Goal: Information Seeking & Learning: Learn about a topic

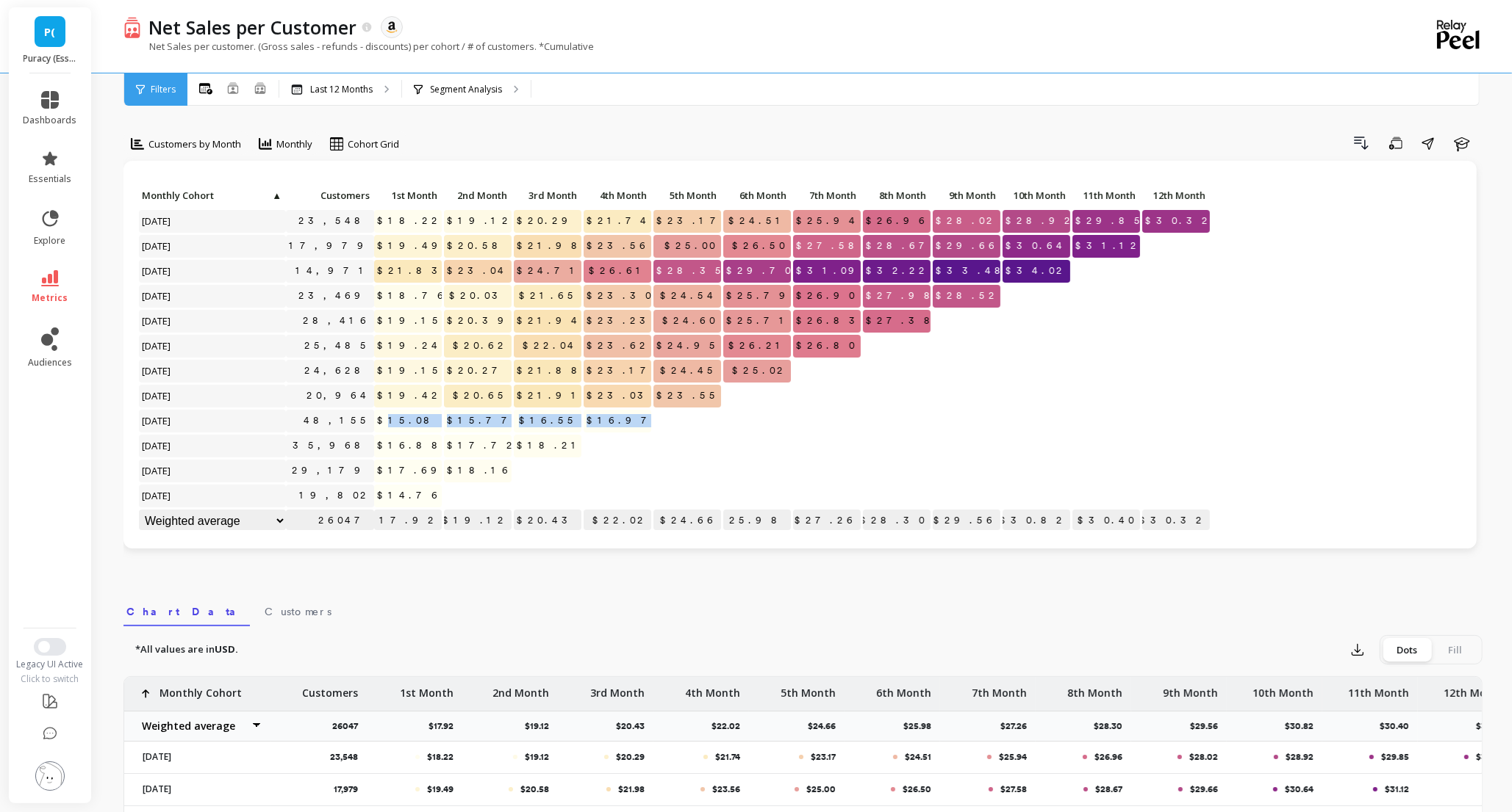
drag, startPoint x: 414, startPoint y: 421, endPoint x: 666, endPoint y: 416, distance: 252.0
click at [666, 416] on div "Click to create an audience 23,548 $18.22 $19.12 $20.29 $21.74 $23.17 $24.51 $2…" at bounding box center [675, 360] width 1073 height 350
click at [659, 428] on div at bounding box center [687, 421] width 67 height 23
click at [55, 284] on icon at bounding box center [49, 278] width 17 height 16
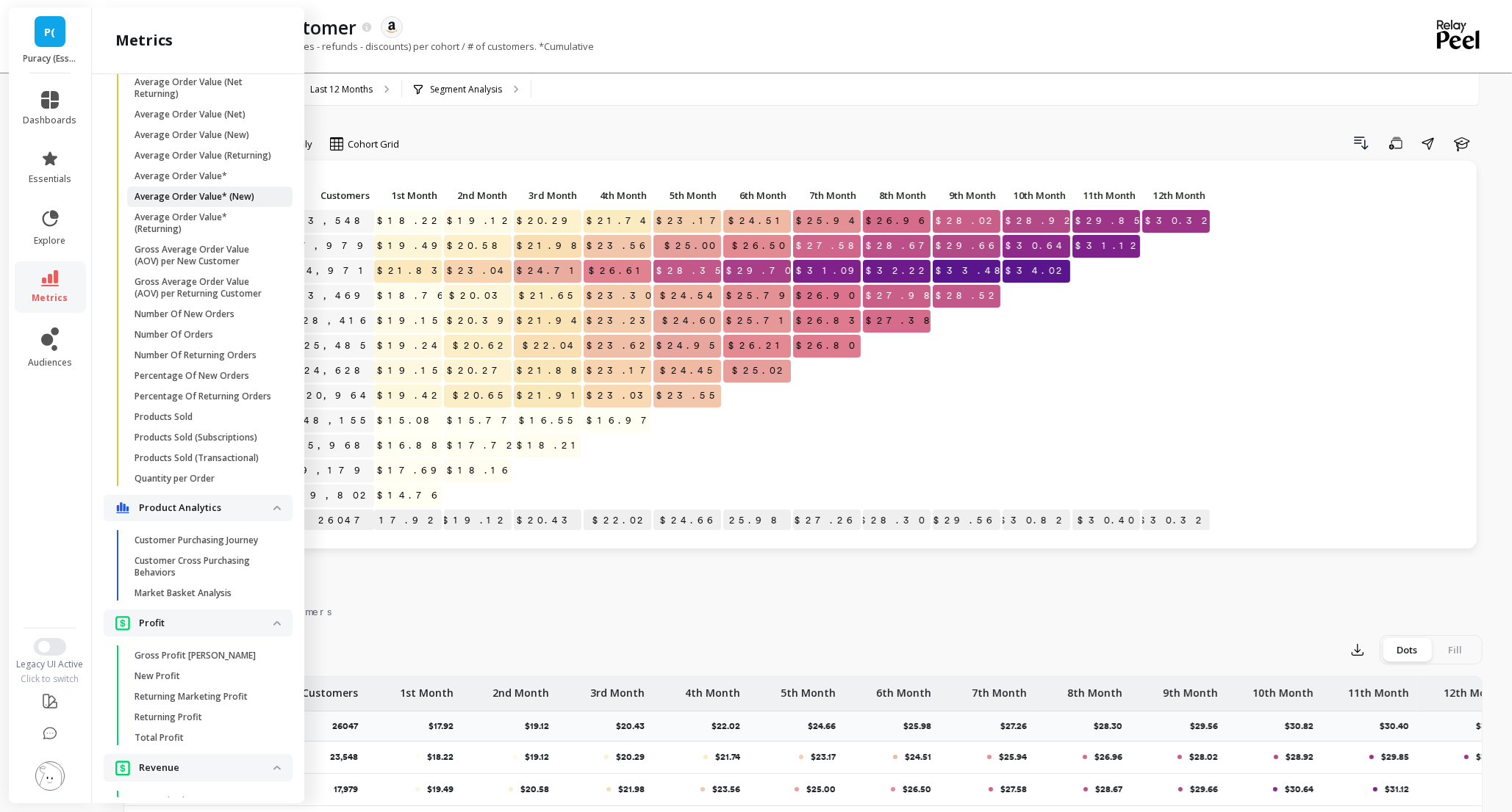
scroll to position [917, 0]
click at [219, 532] on p "Customer Purchasing Journey" at bounding box center [196, 536] width 124 height 12
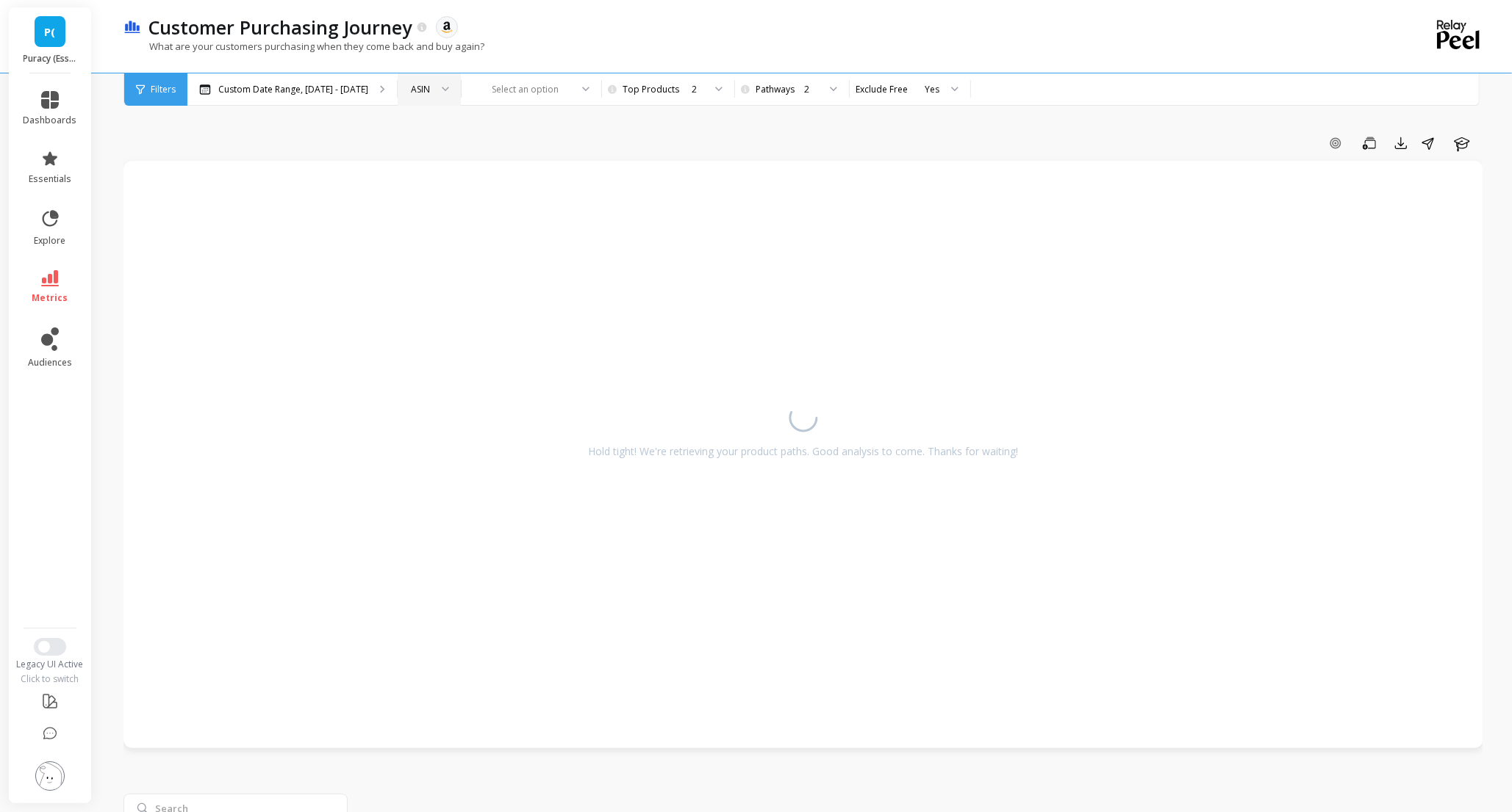
click at [433, 82] on div at bounding box center [440, 89] width 17 height 33
click at [433, 83] on div at bounding box center [440, 89] width 17 height 33
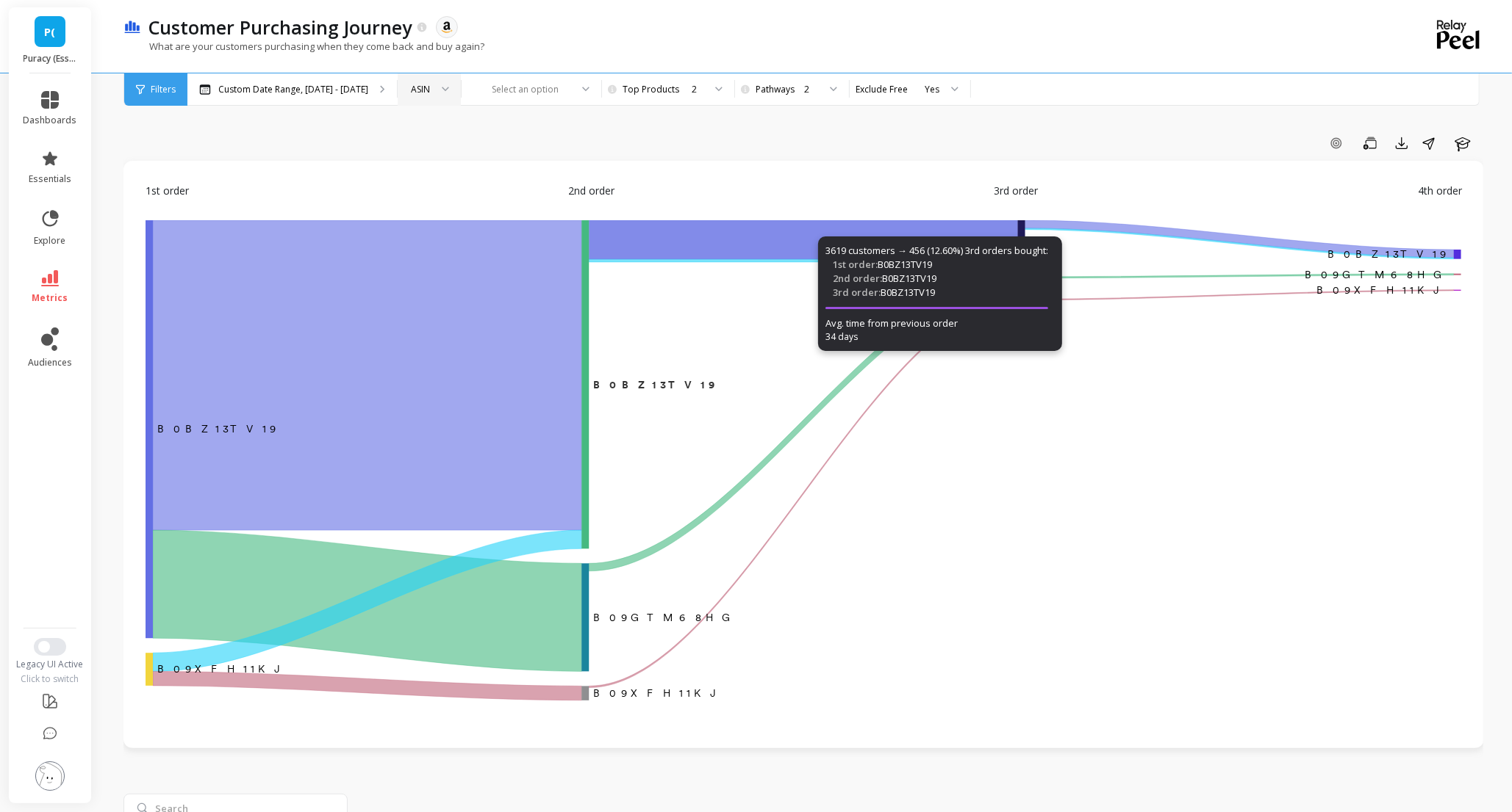
click at [1091, 577] on icon "‌B0BZ13TV19 B0BZ13TV19 ​ ​B0BZ13TV19 ﻿ ﻿B0BZ13TV19 B09GTM68HG ​B09GTM68HG ﻿B09G…" at bounding box center [803, 463] width 1316 height 486
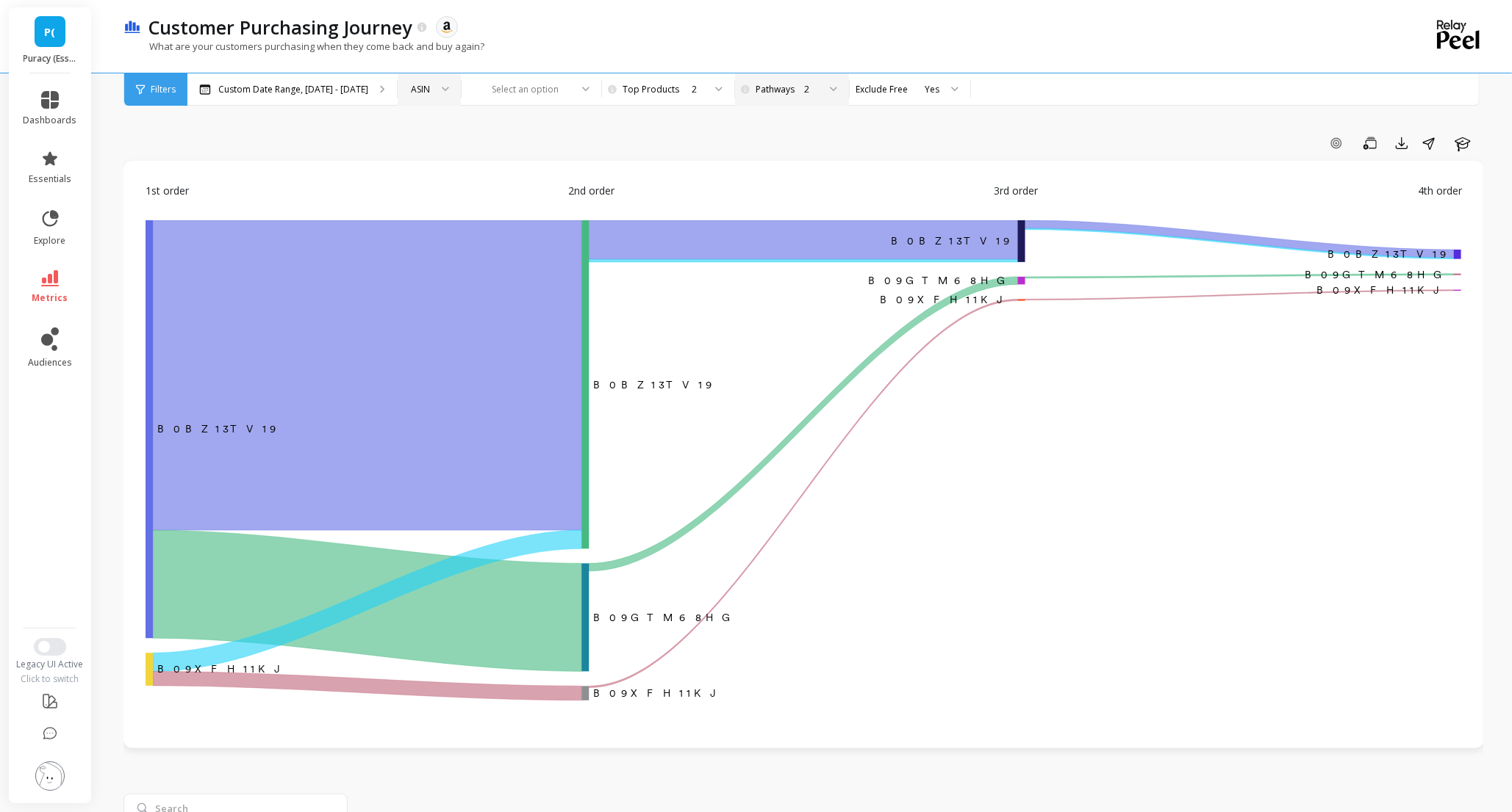
click at [804, 86] on div "2" at bounding box center [811, 89] width 14 height 14
click at [769, 218] on div "4" at bounding box center [800, 214] width 80 height 14
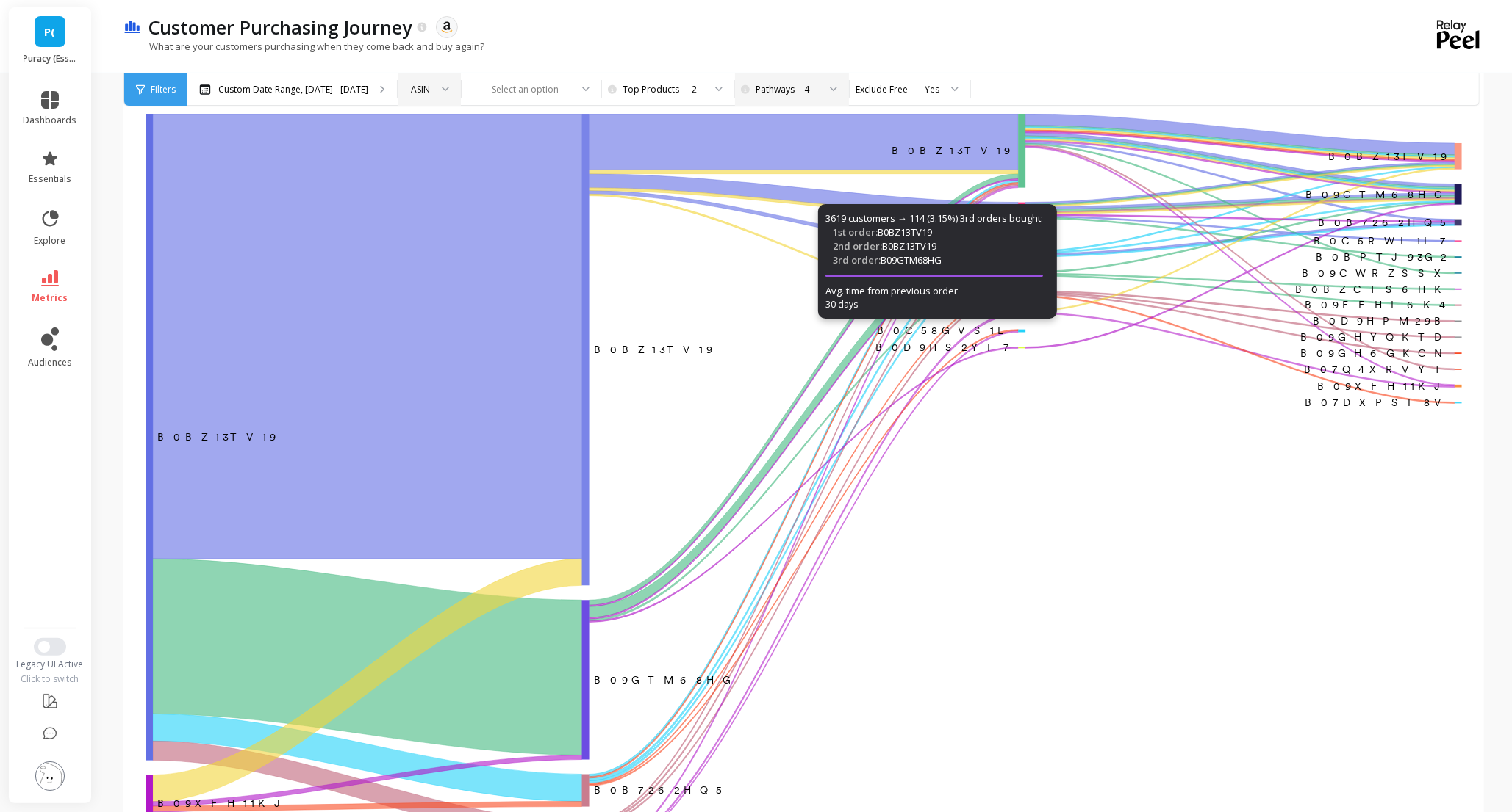
scroll to position [112, 0]
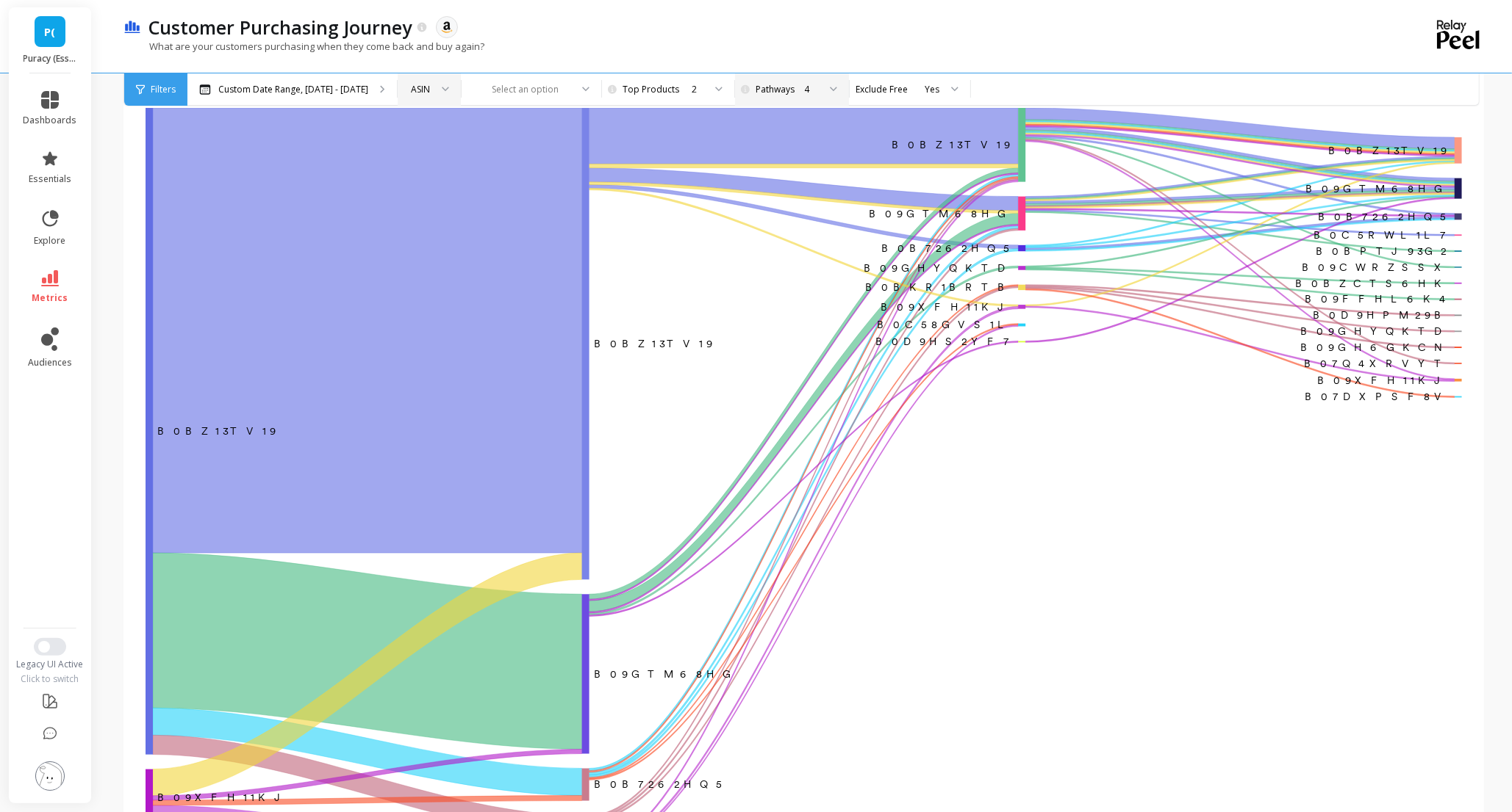
click at [804, 89] on div "4" at bounding box center [811, 89] width 14 height 14
click at [769, 243] on div "5" at bounding box center [800, 242] width 80 height 14
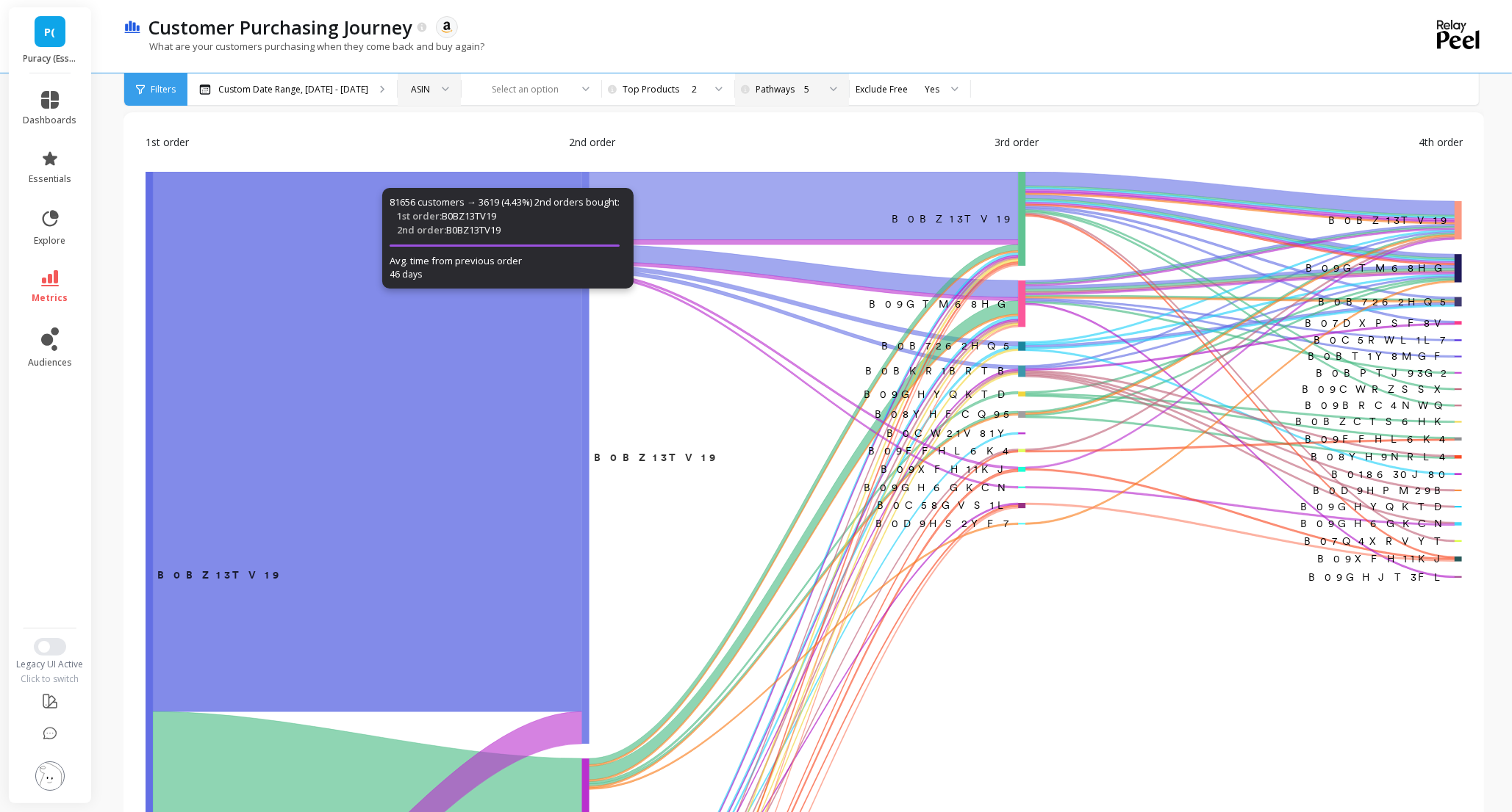
scroll to position [45, 0]
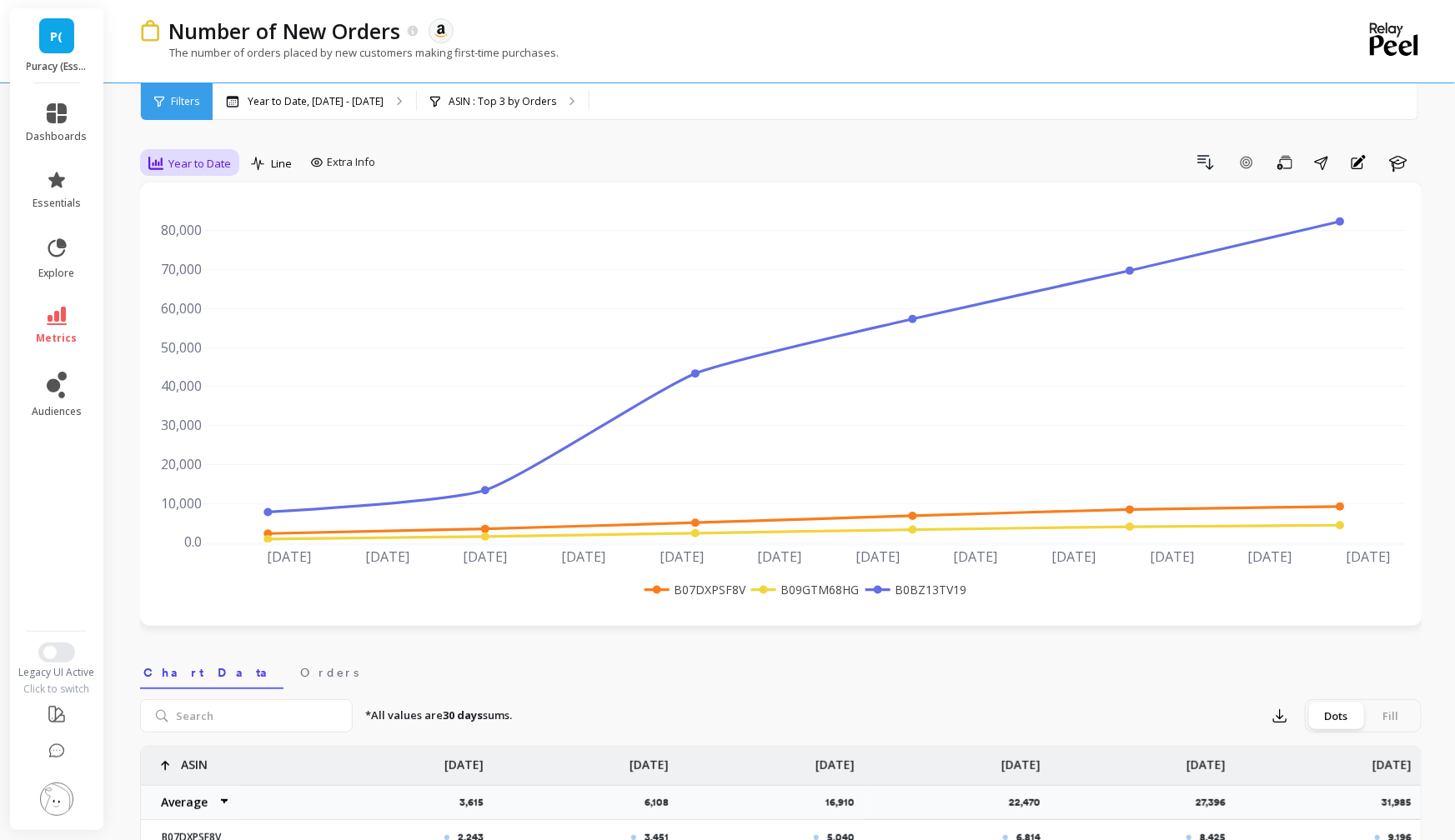
click at [189, 160] on span "Year to Date" at bounding box center [200, 163] width 63 height 15
click at [180, 269] on div "Weekly" at bounding box center [201, 265] width 95 height 15
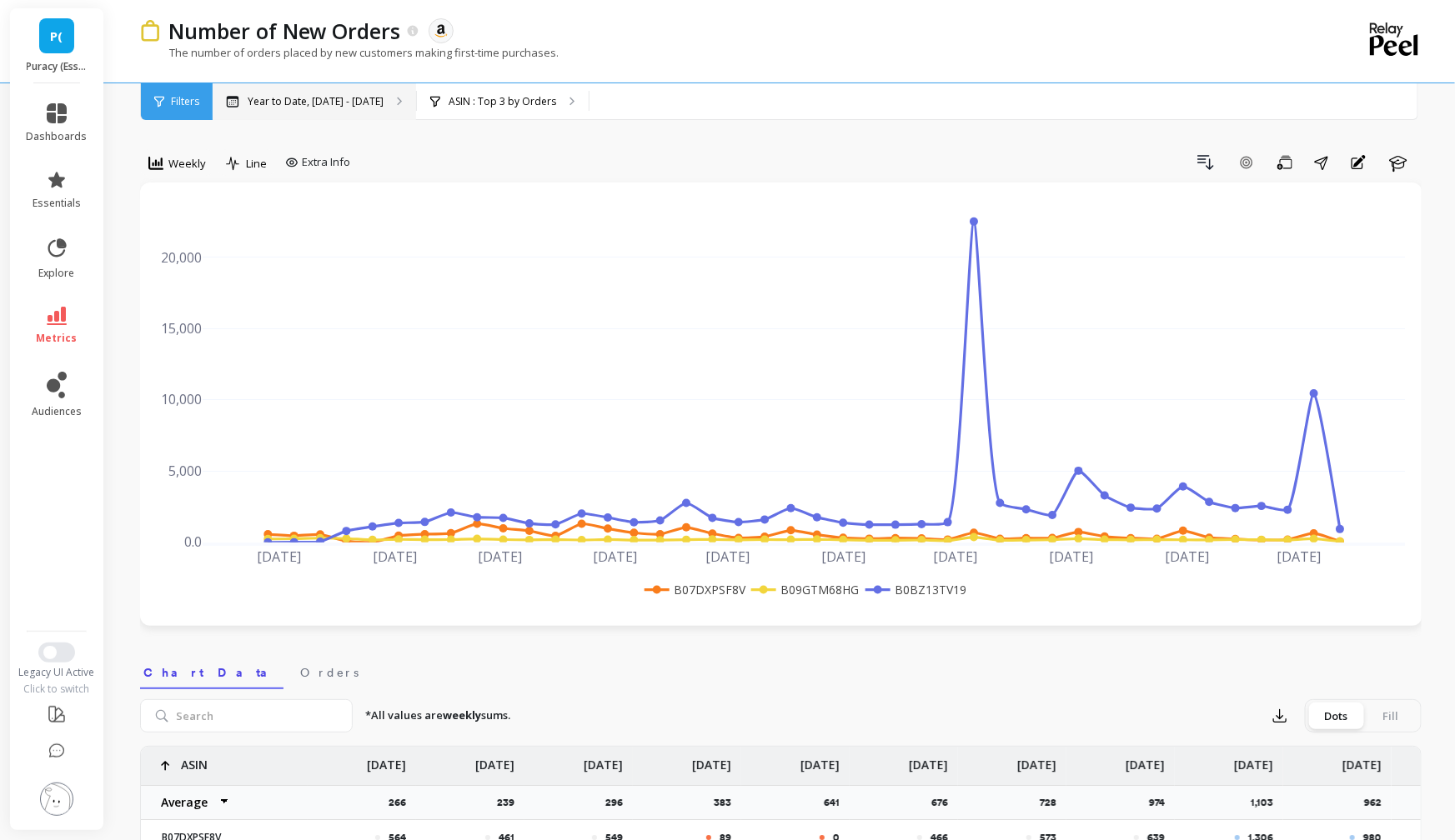
click at [316, 105] on p "Year to Date, Jan 1 - Oct 15" at bounding box center [316, 102] width 136 height 14
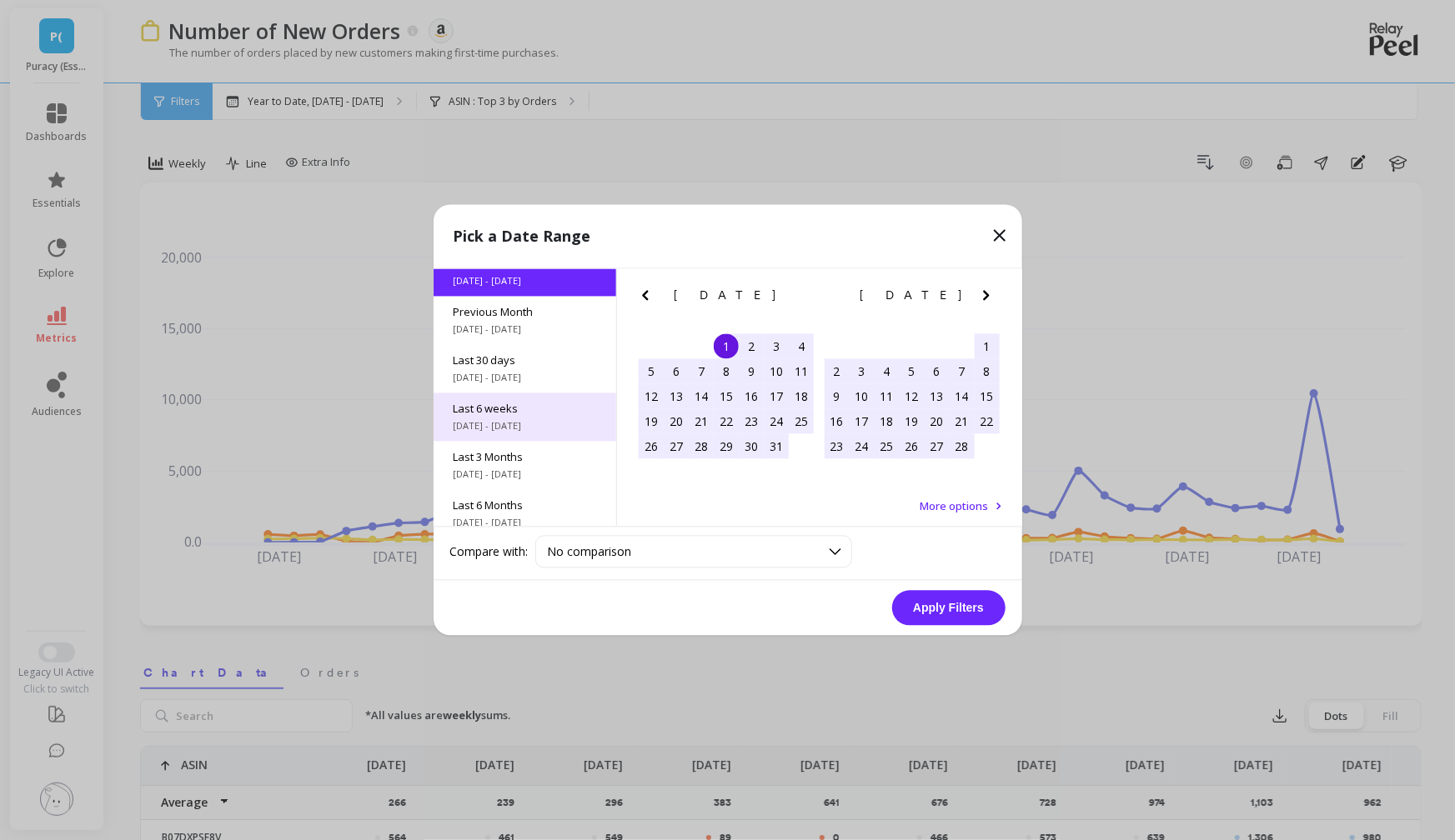
scroll to position [82, 0]
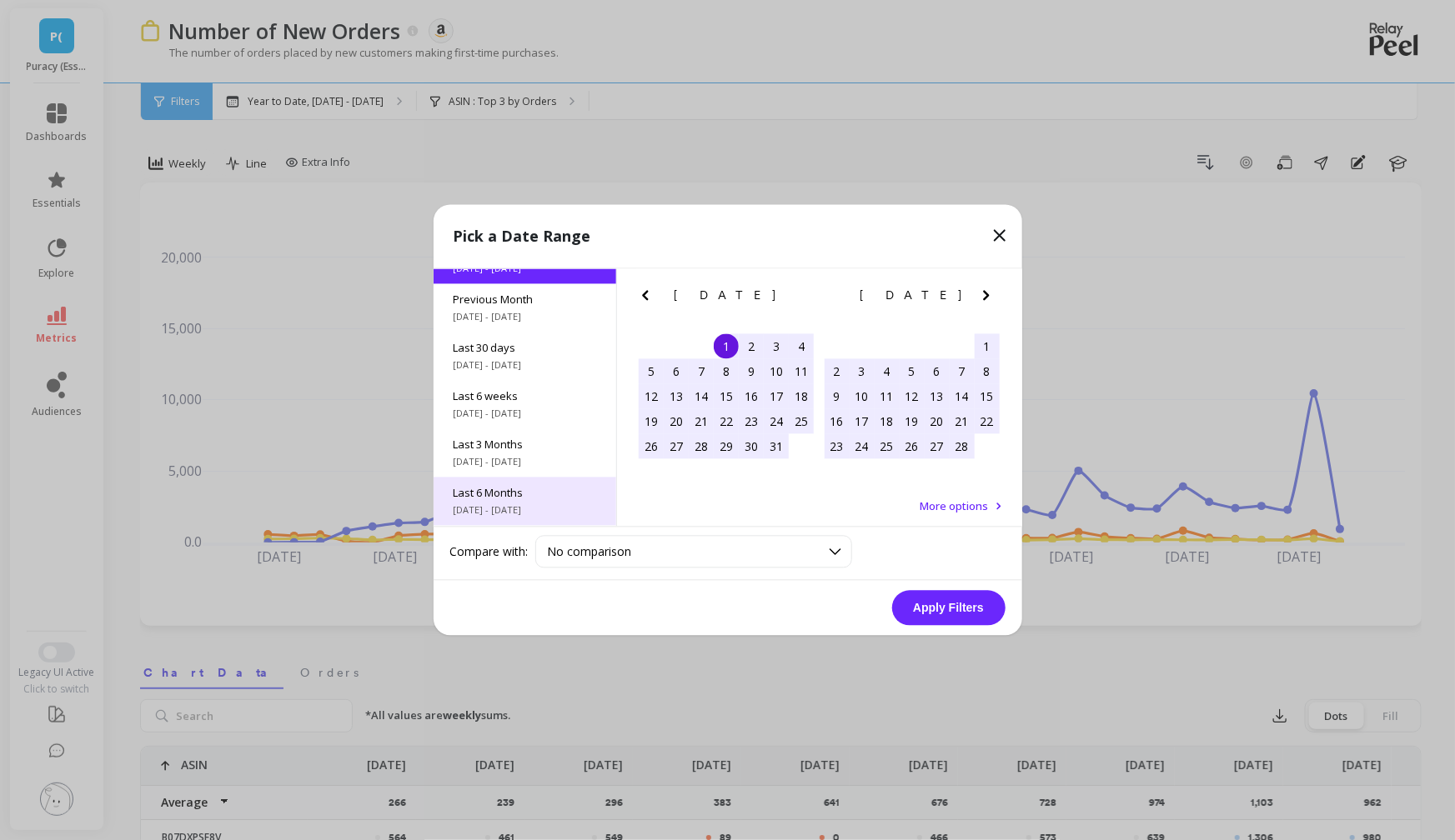
click at [513, 497] on span "Last 6 Months" at bounding box center [525, 493] width 143 height 15
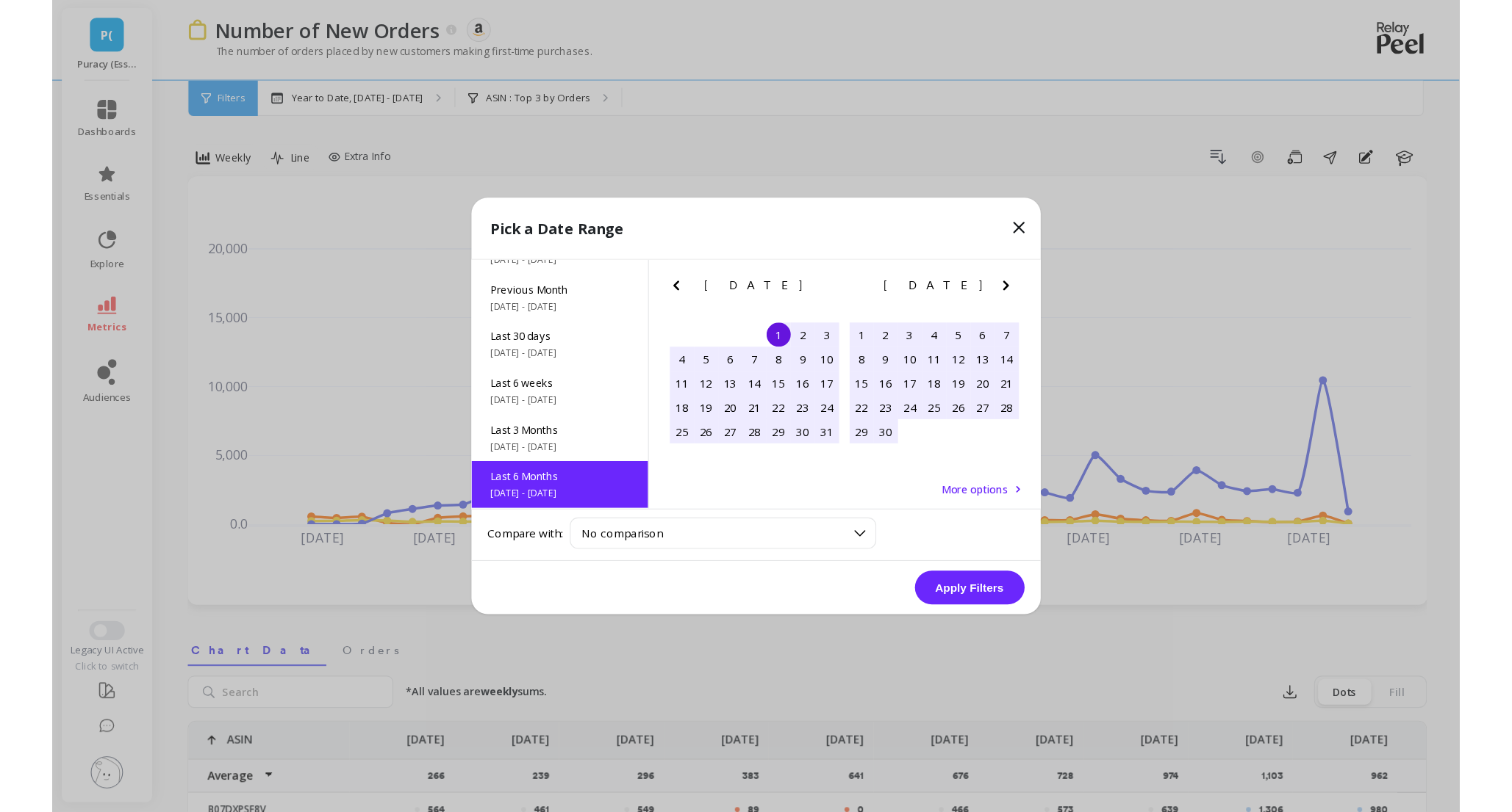
scroll to position [163, 0]
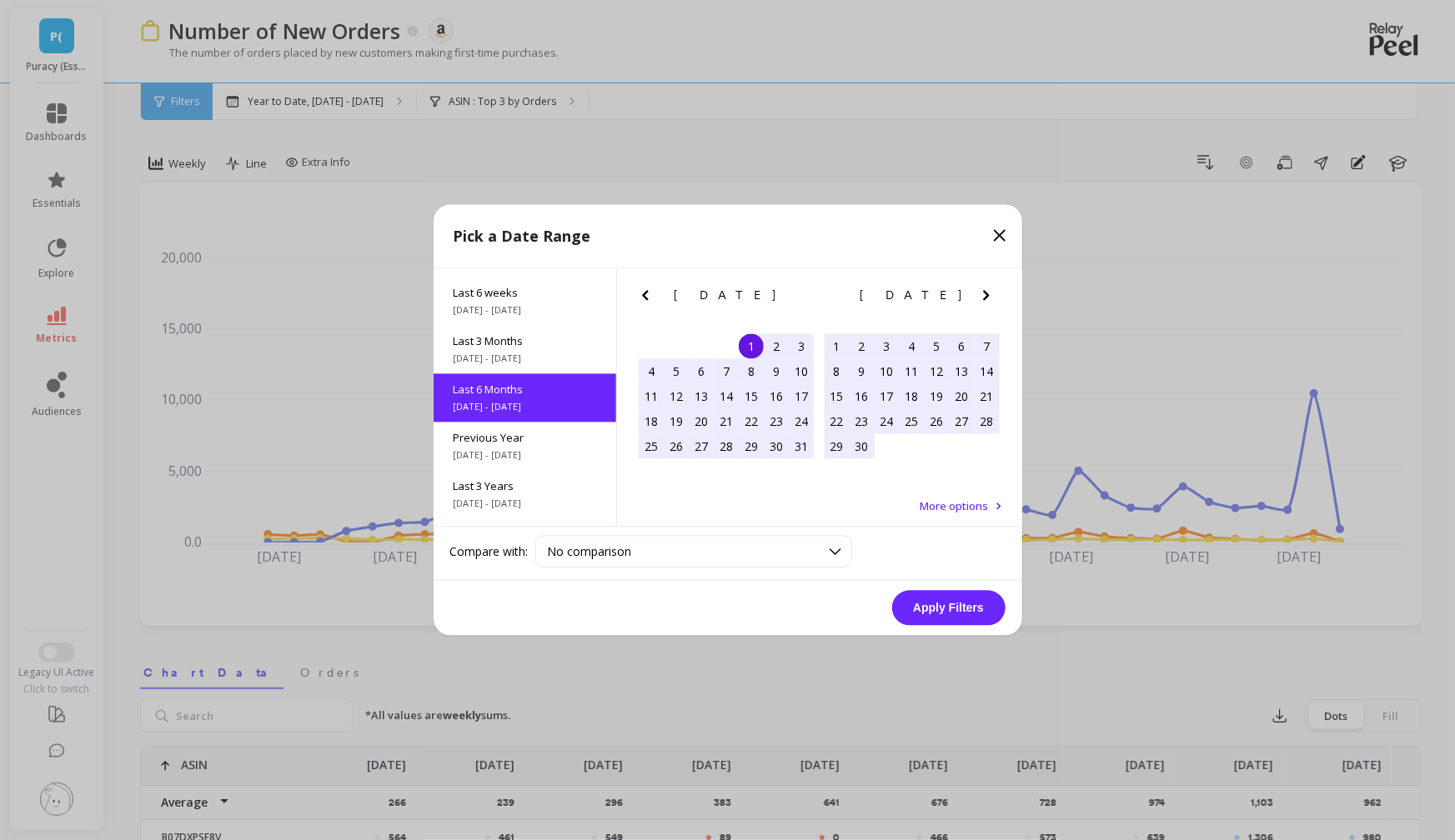
click at [920, 605] on button "Apply Filters" at bounding box center [949, 608] width 114 height 35
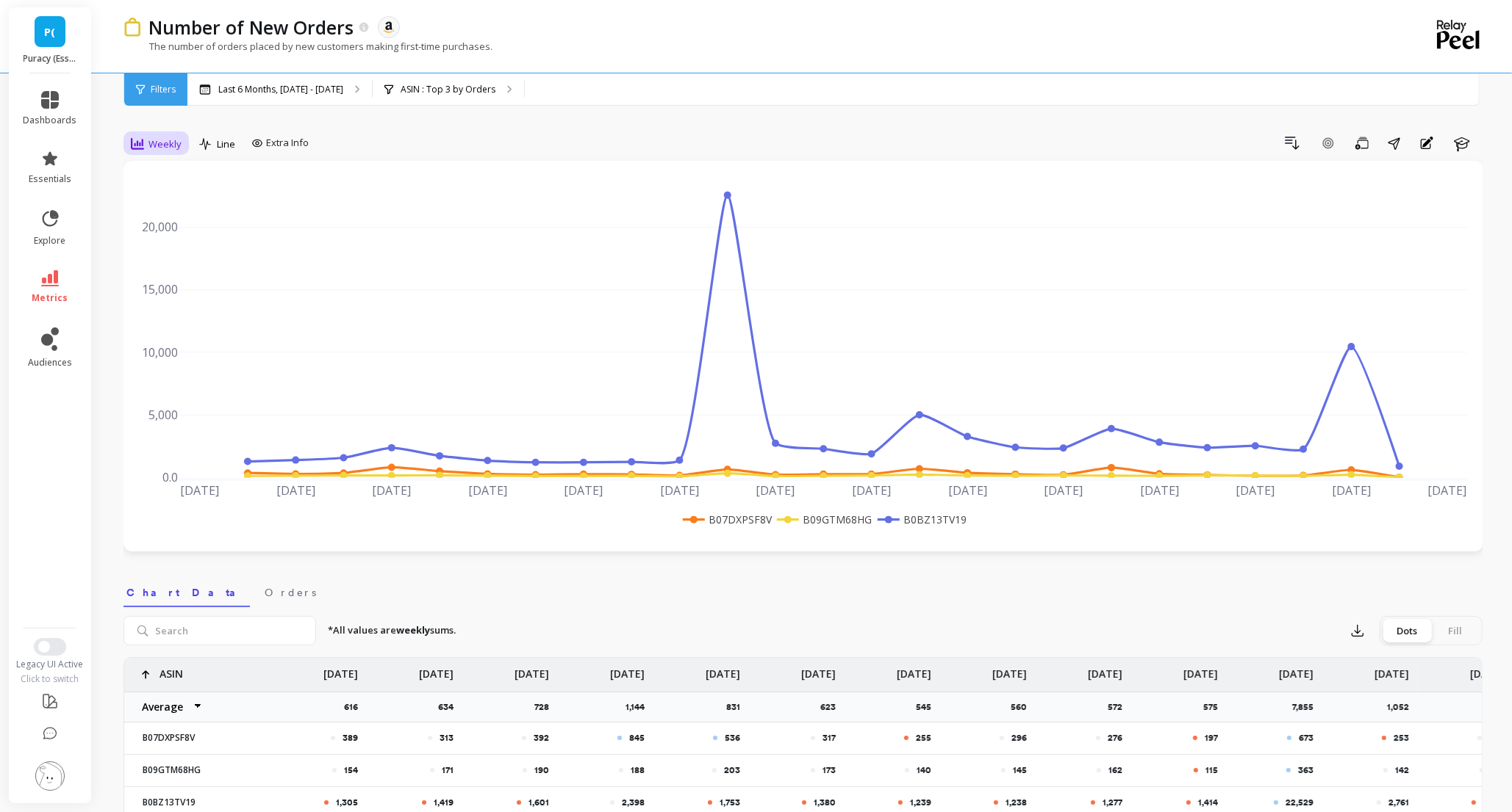
click at [151, 140] on span "Weekly" at bounding box center [165, 144] width 33 height 14
click at [155, 202] on div "Daily" at bounding box center [177, 205] width 84 height 14
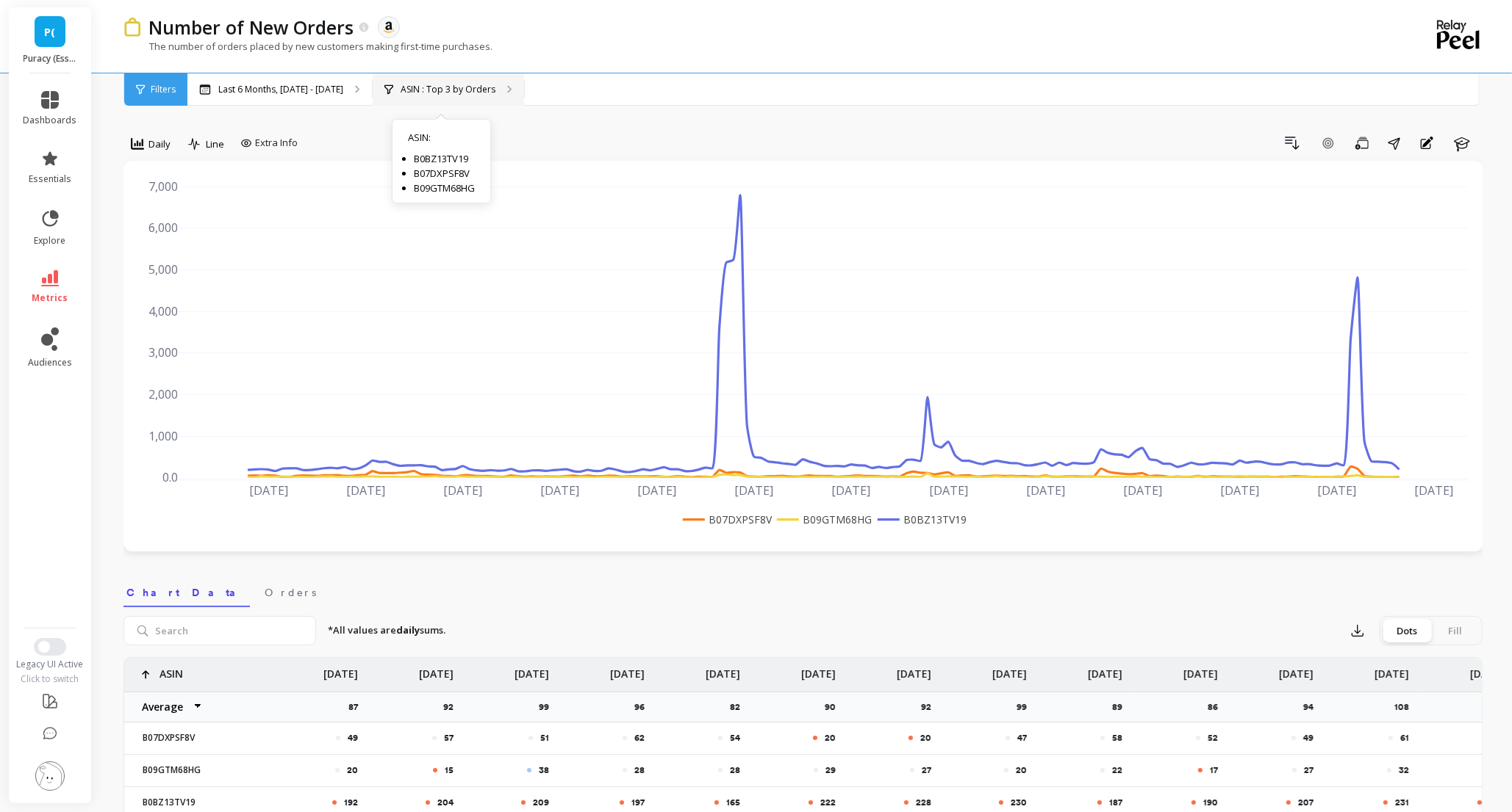
click at [458, 96] on div "ASIN : Top 3 by Orders ASIN : B0BZ13TV19 B07DXPSF8V B09GTM68HG" at bounding box center [449, 89] width 152 height 33
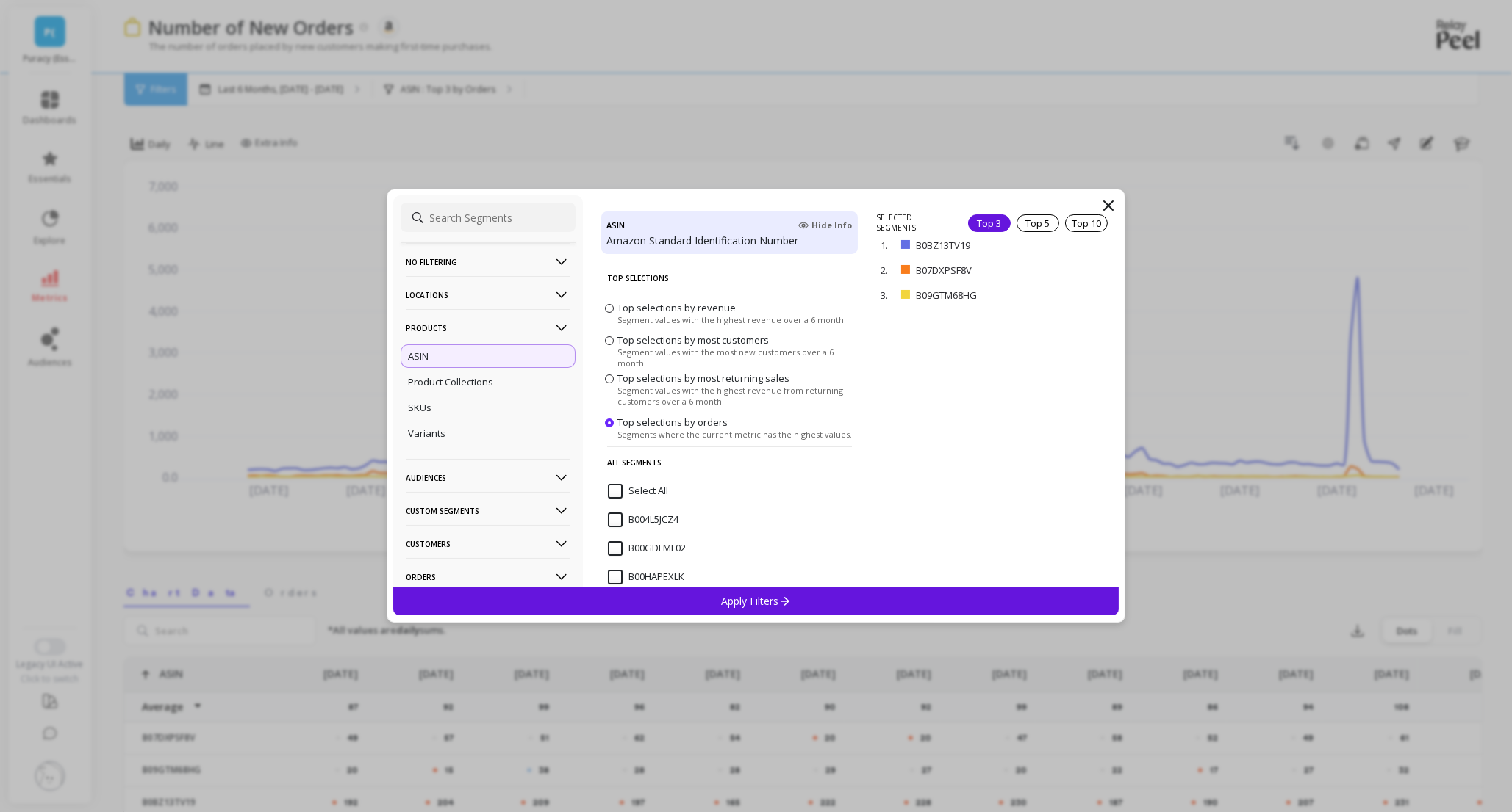
click at [421, 350] on p "ASIN" at bounding box center [418, 356] width 20 height 13
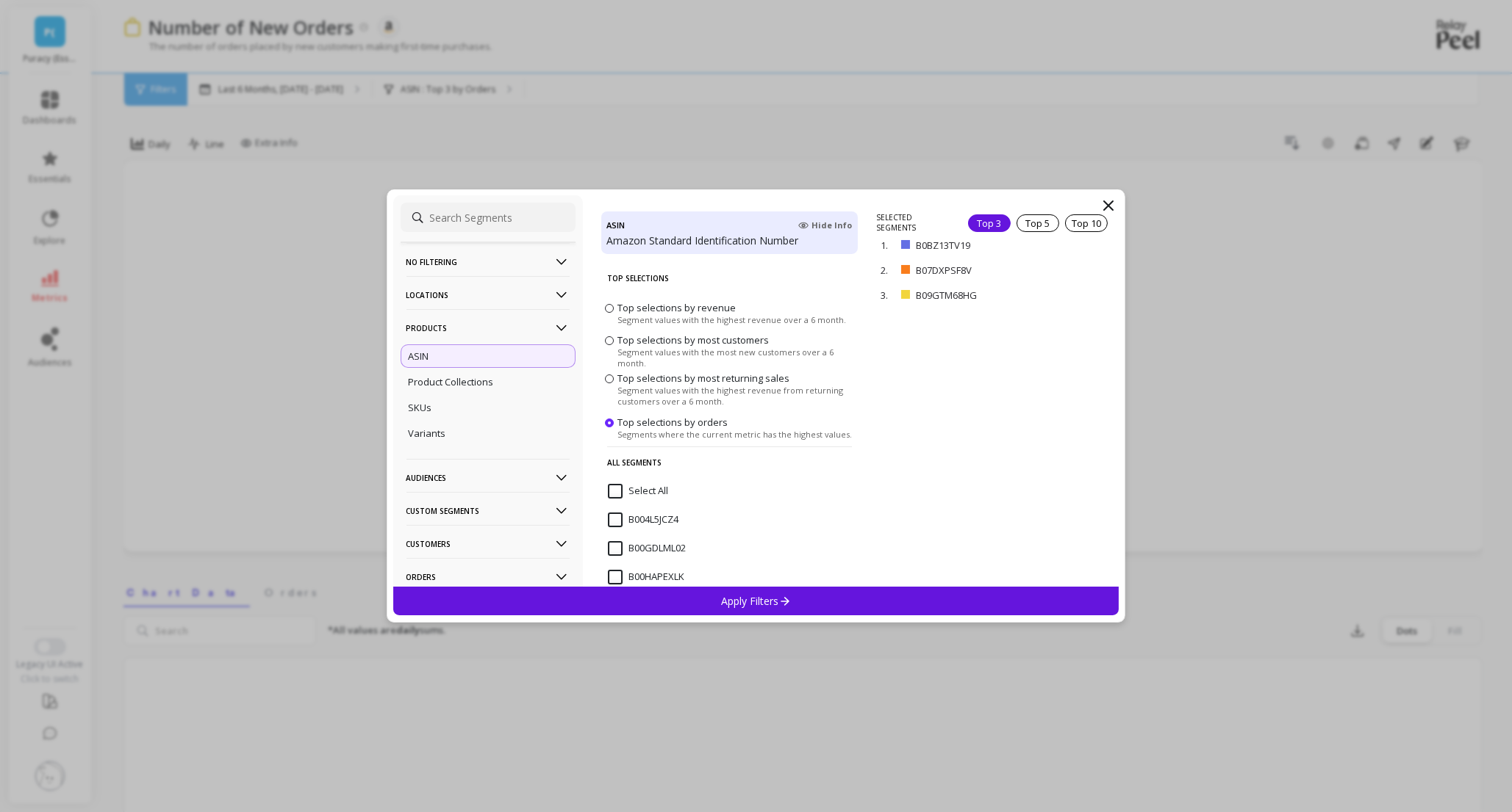
click at [449, 278] on p "Locations" at bounding box center [487, 295] width 163 height 37
click at [452, 271] on p "No filtering" at bounding box center [487, 261] width 163 height 37
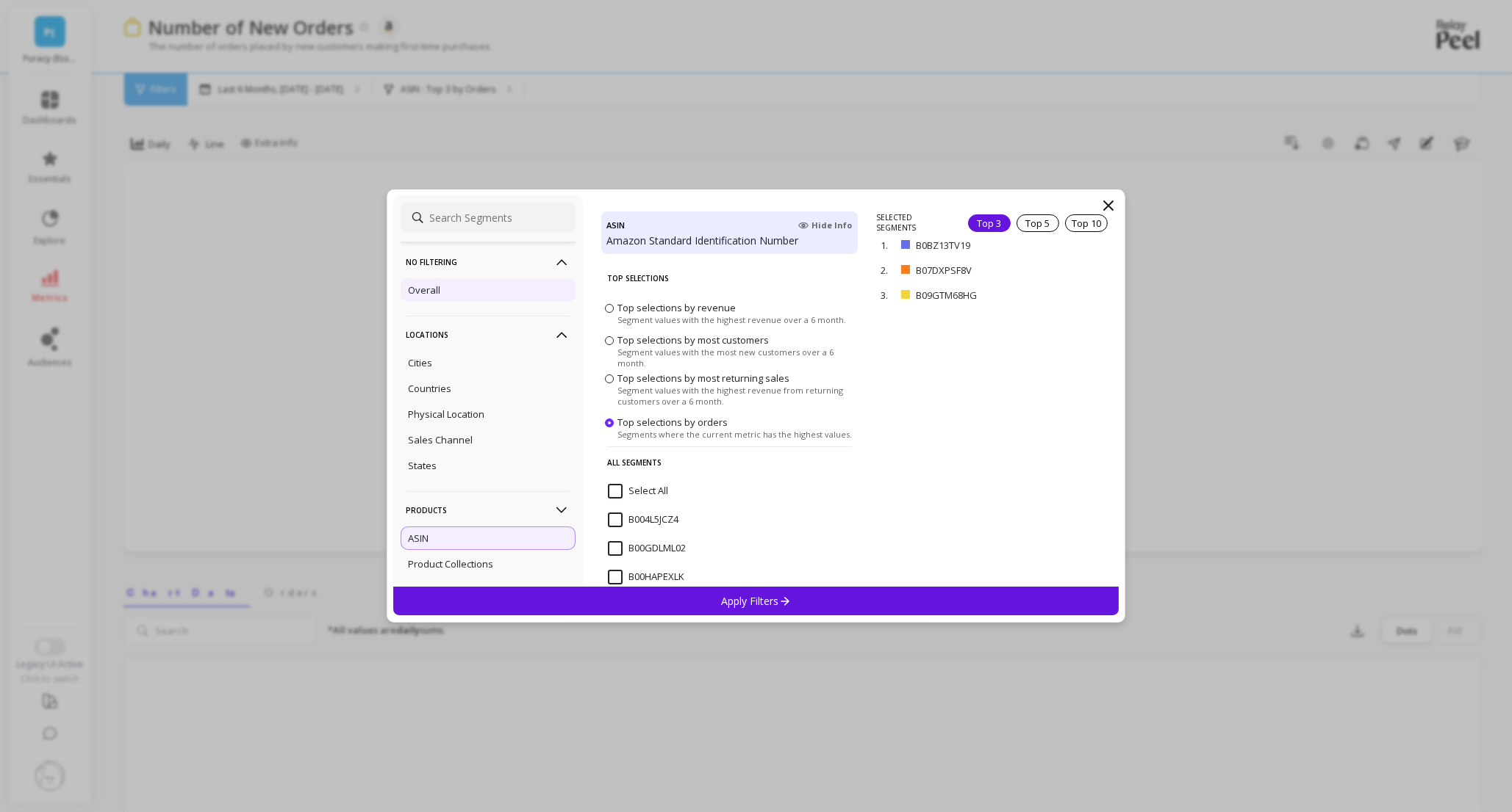
click at [434, 295] on p "Overall" at bounding box center [424, 289] width 33 height 13
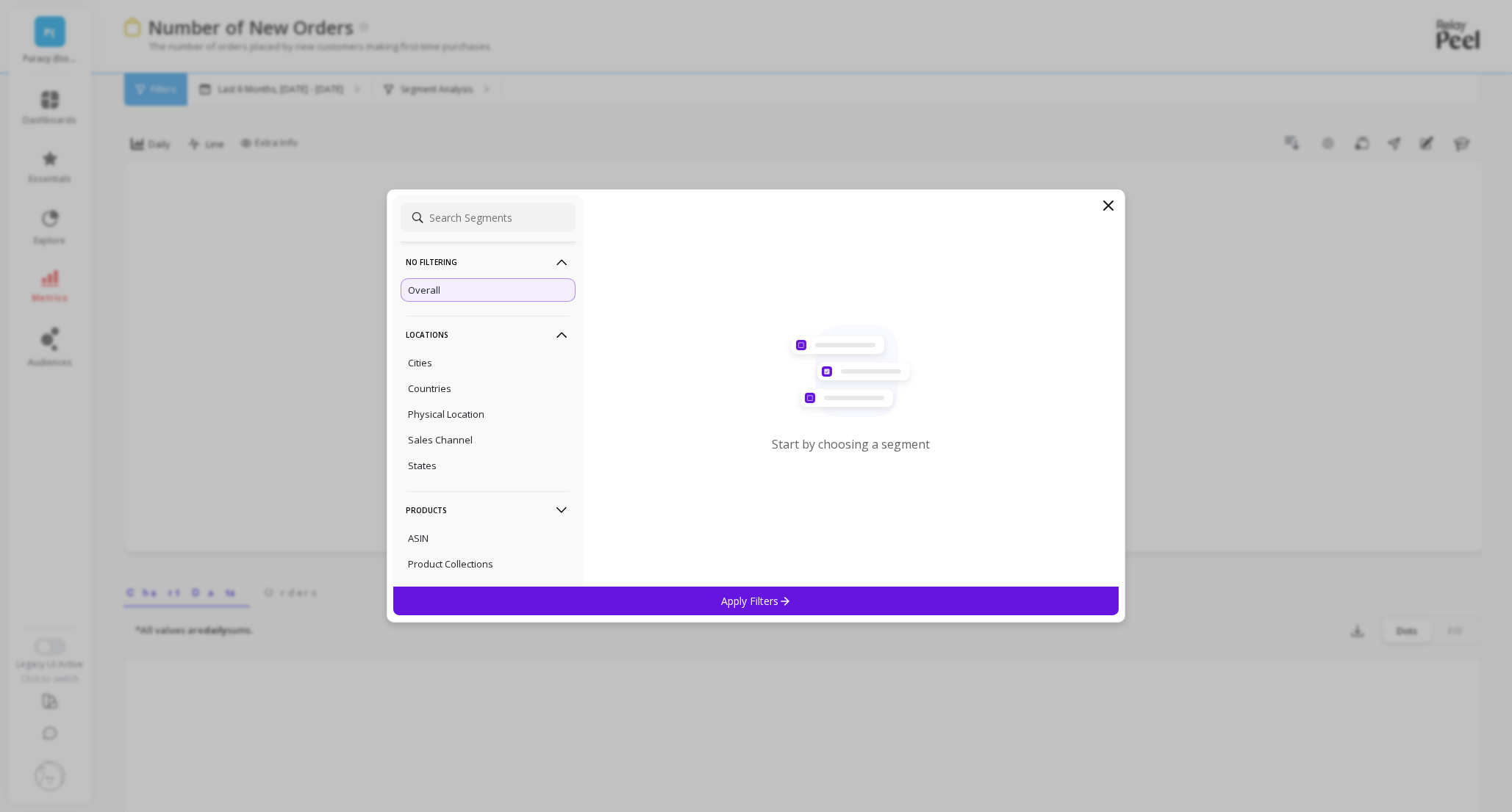
click at [790, 595] on icon at bounding box center [784, 601] width 12 height 12
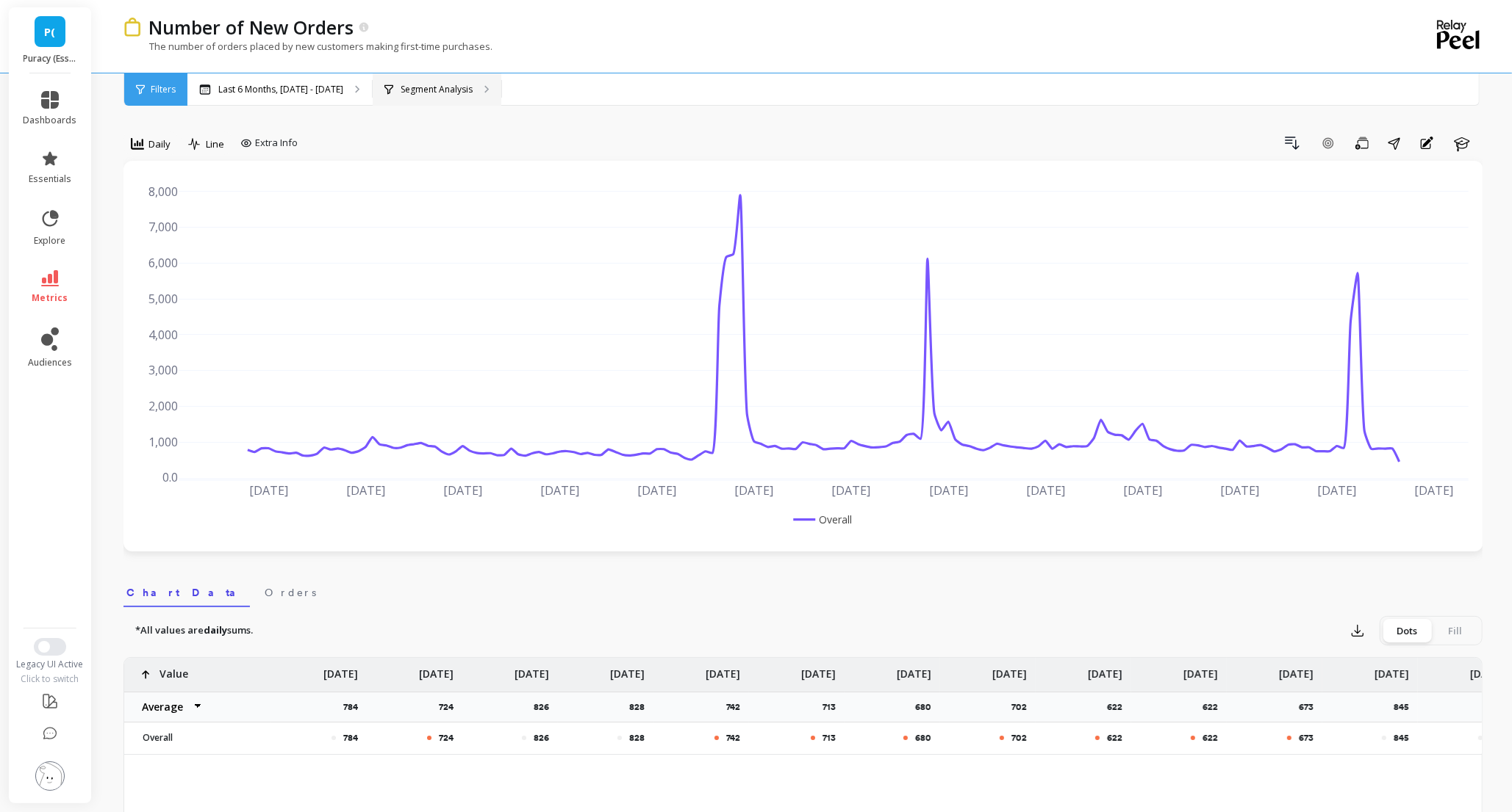
click at [435, 80] on div "Segment Analysis" at bounding box center [437, 89] width 129 height 33
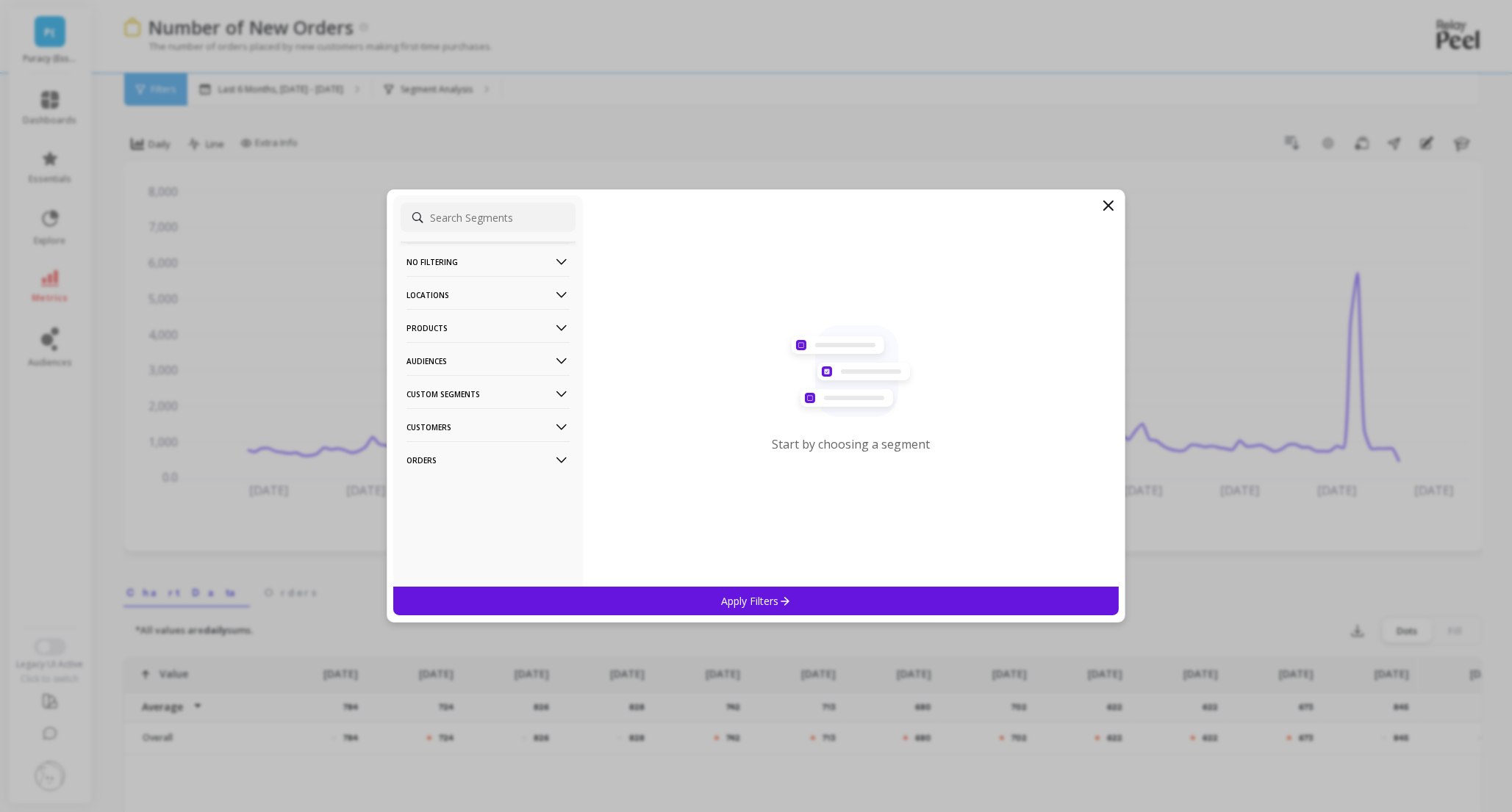
click at [454, 320] on p "Products" at bounding box center [487, 327] width 163 height 37
click at [424, 358] on p "ASIN" at bounding box center [418, 356] width 20 height 13
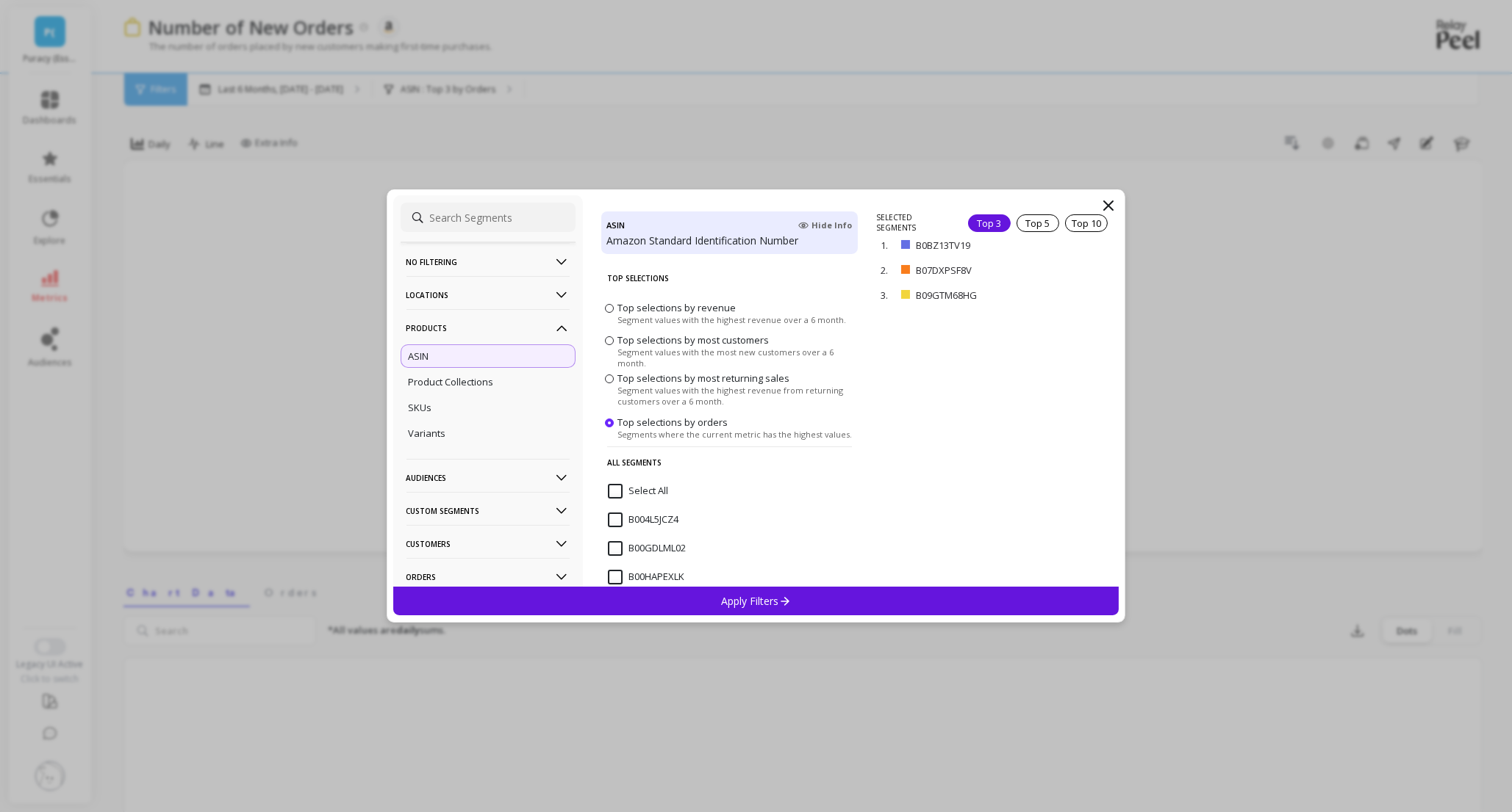
click at [748, 607] on p "Apply Filters" at bounding box center [756, 601] width 70 height 14
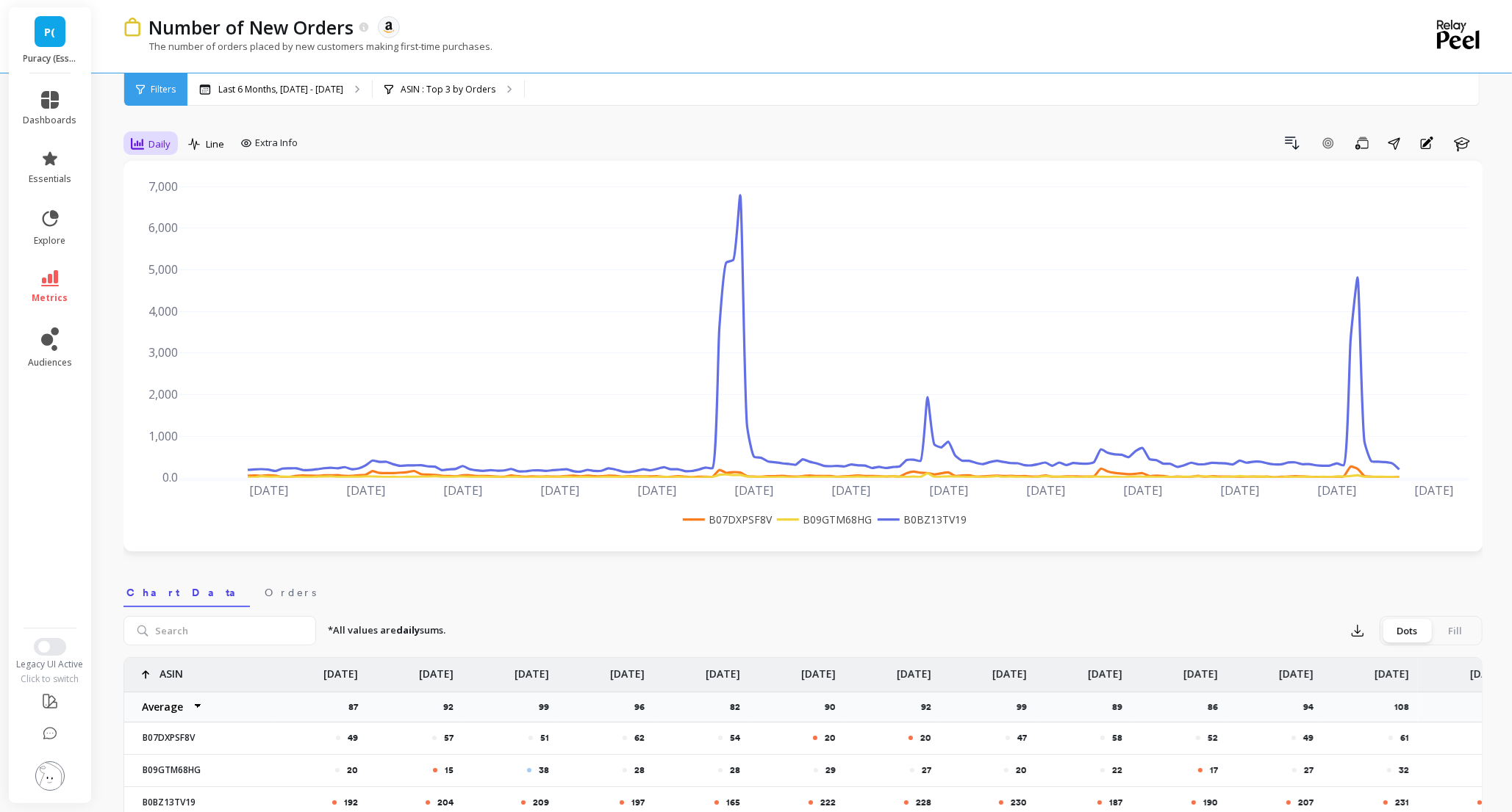
click at [167, 143] on span "Daily" at bounding box center [159, 144] width 22 height 14
click at [163, 258] on div "Monthly" at bounding box center [177, 261] width 84 height 14
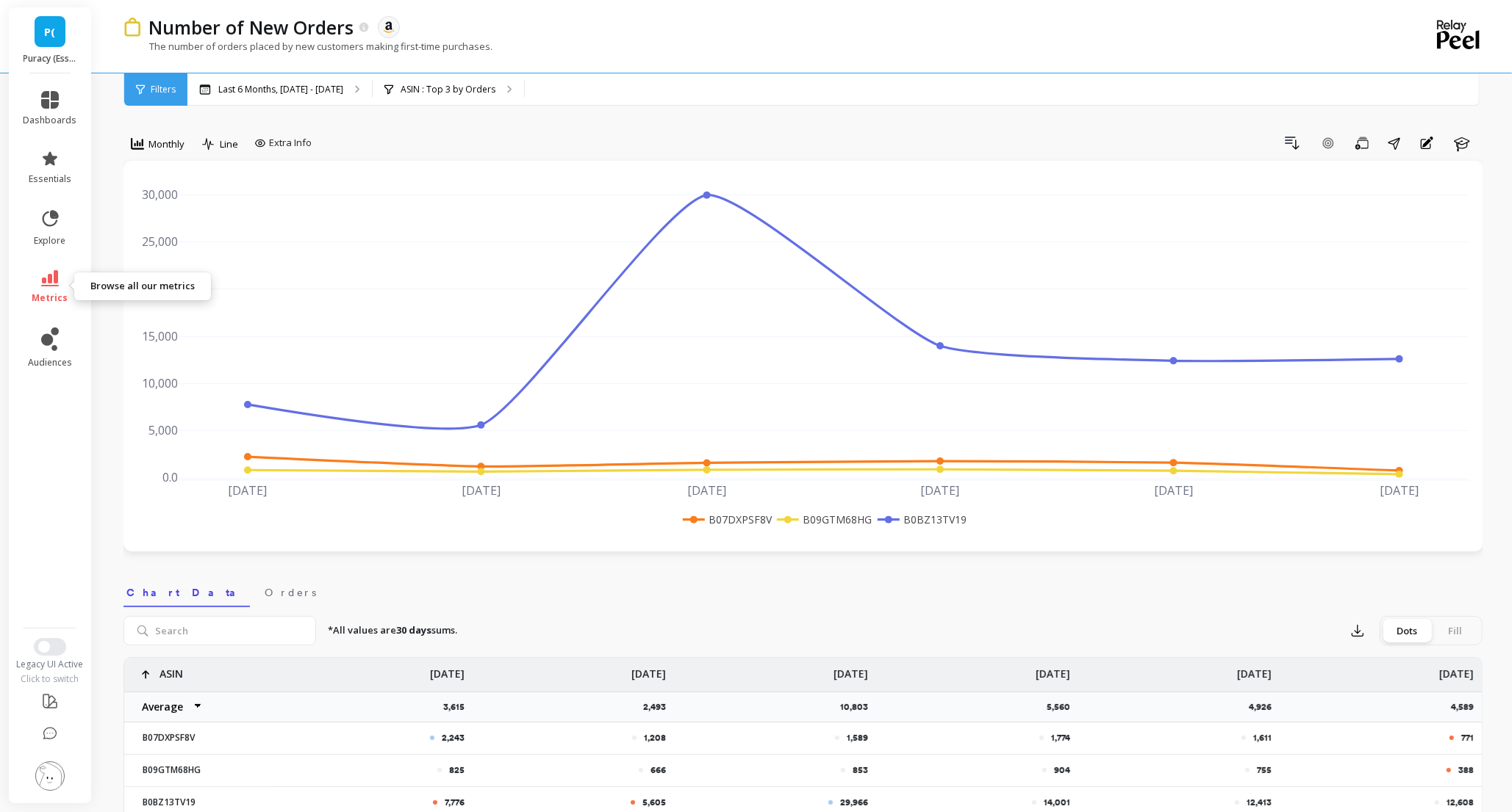
click at [44, 303] on span "metrics" at bounding box center [51, 298] width 36 height 12
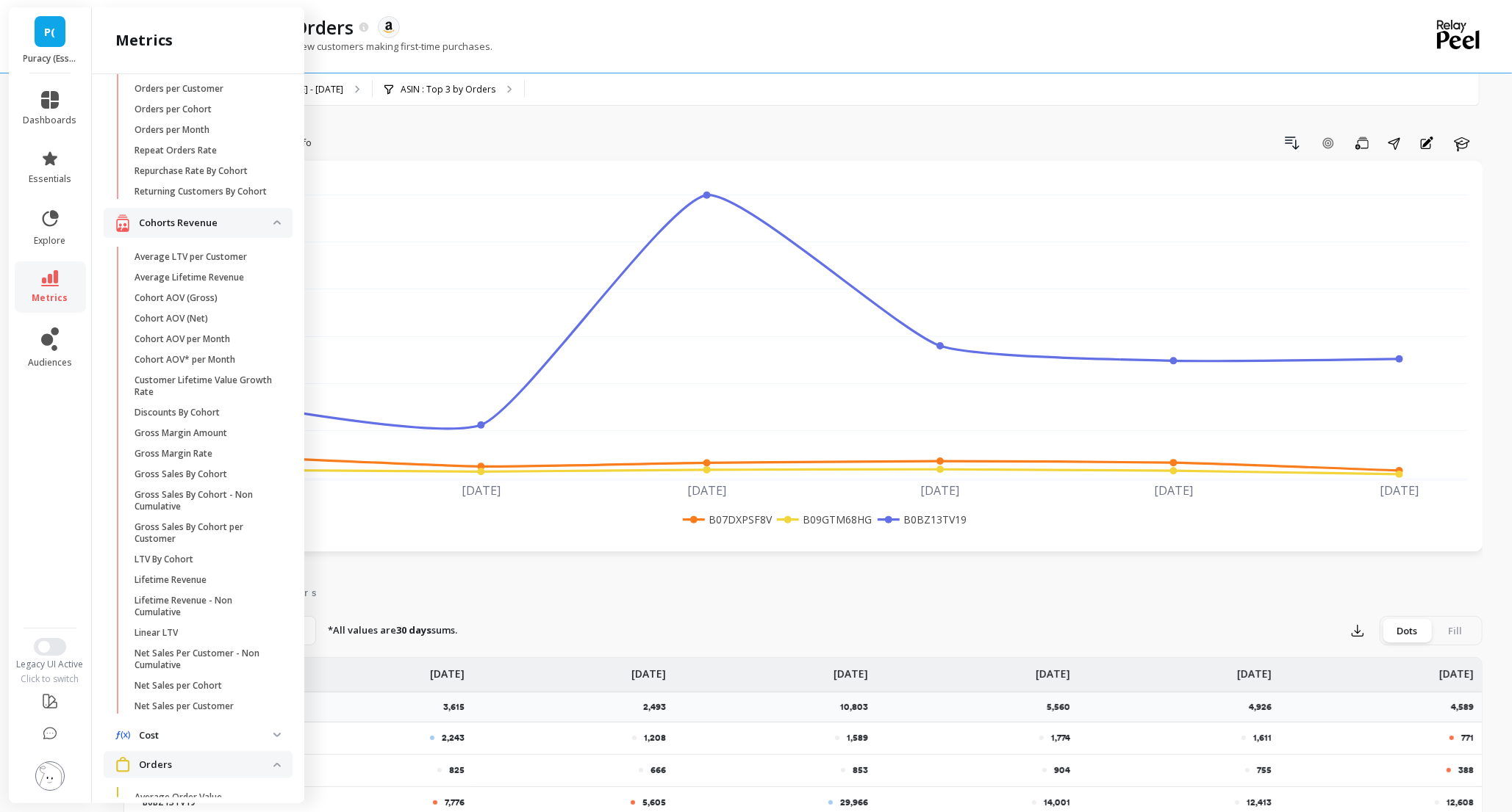
scroll to position [133, 0]
click at [180, 690] on p "Net Sales per Cohort" at bounding box center [177, 689] width 87 height 12
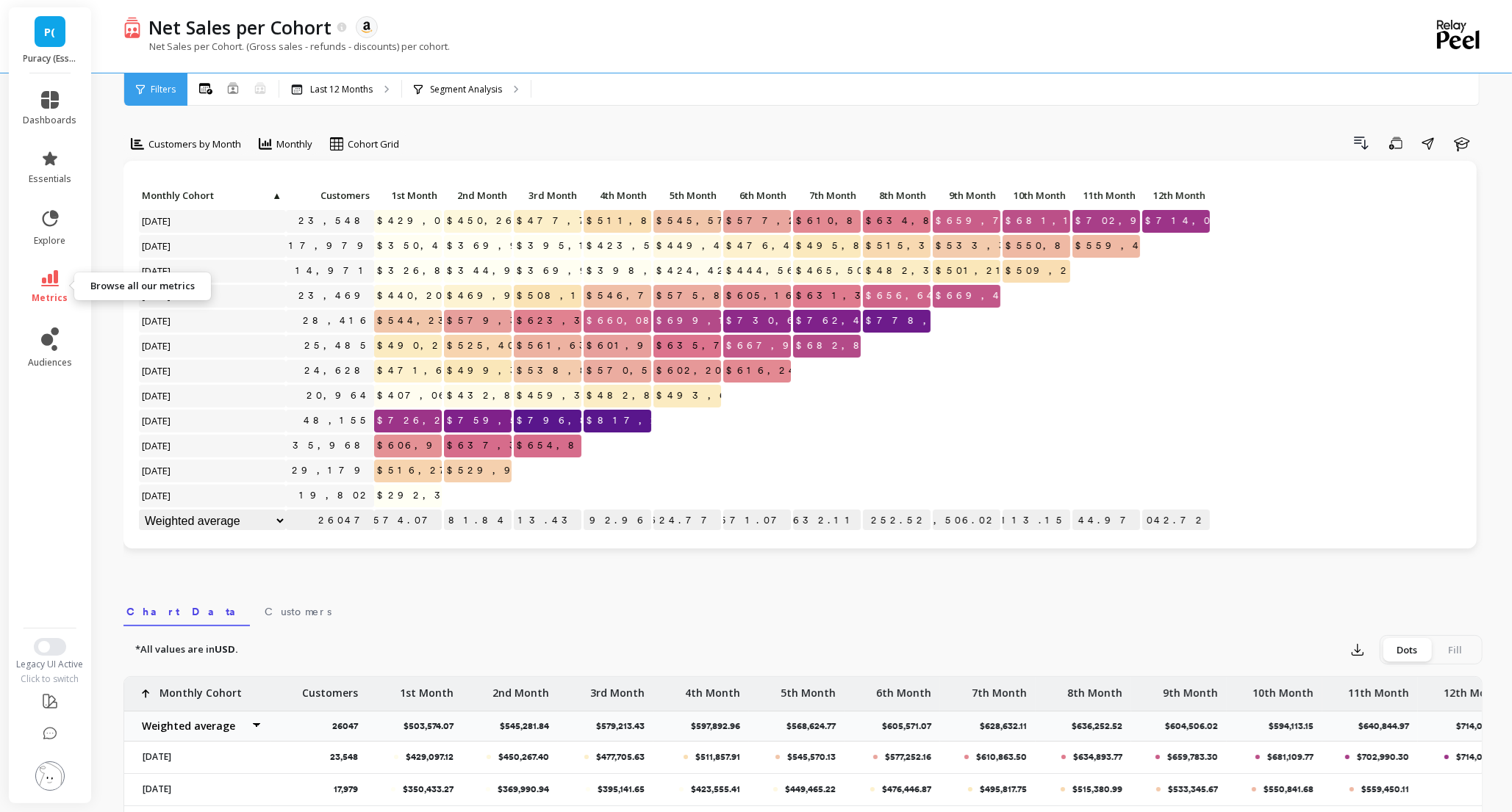
click at [57, 274] on icon at bounding box center [49, 278] width 17 height 16
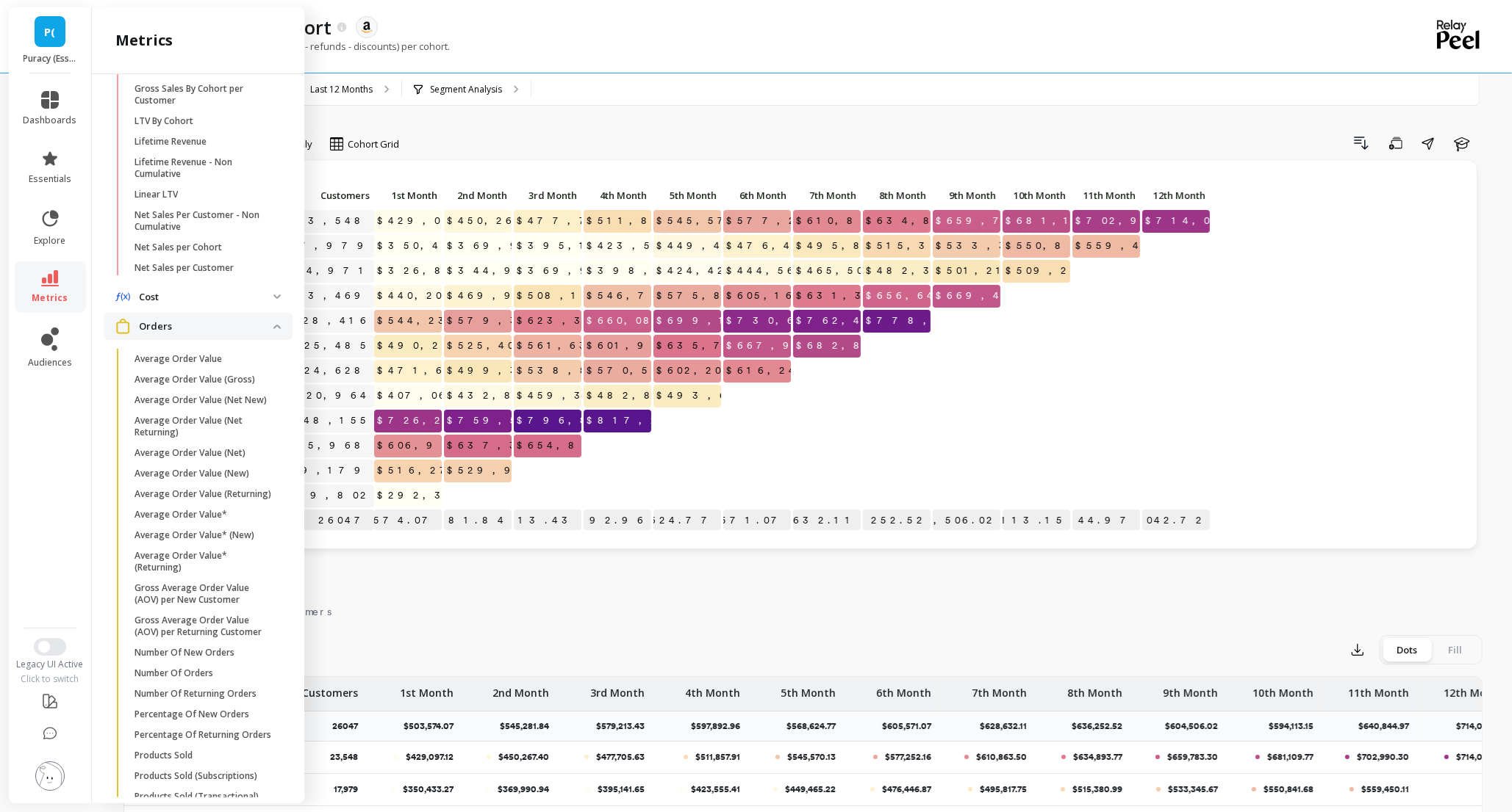
scroll to position [486, 0]
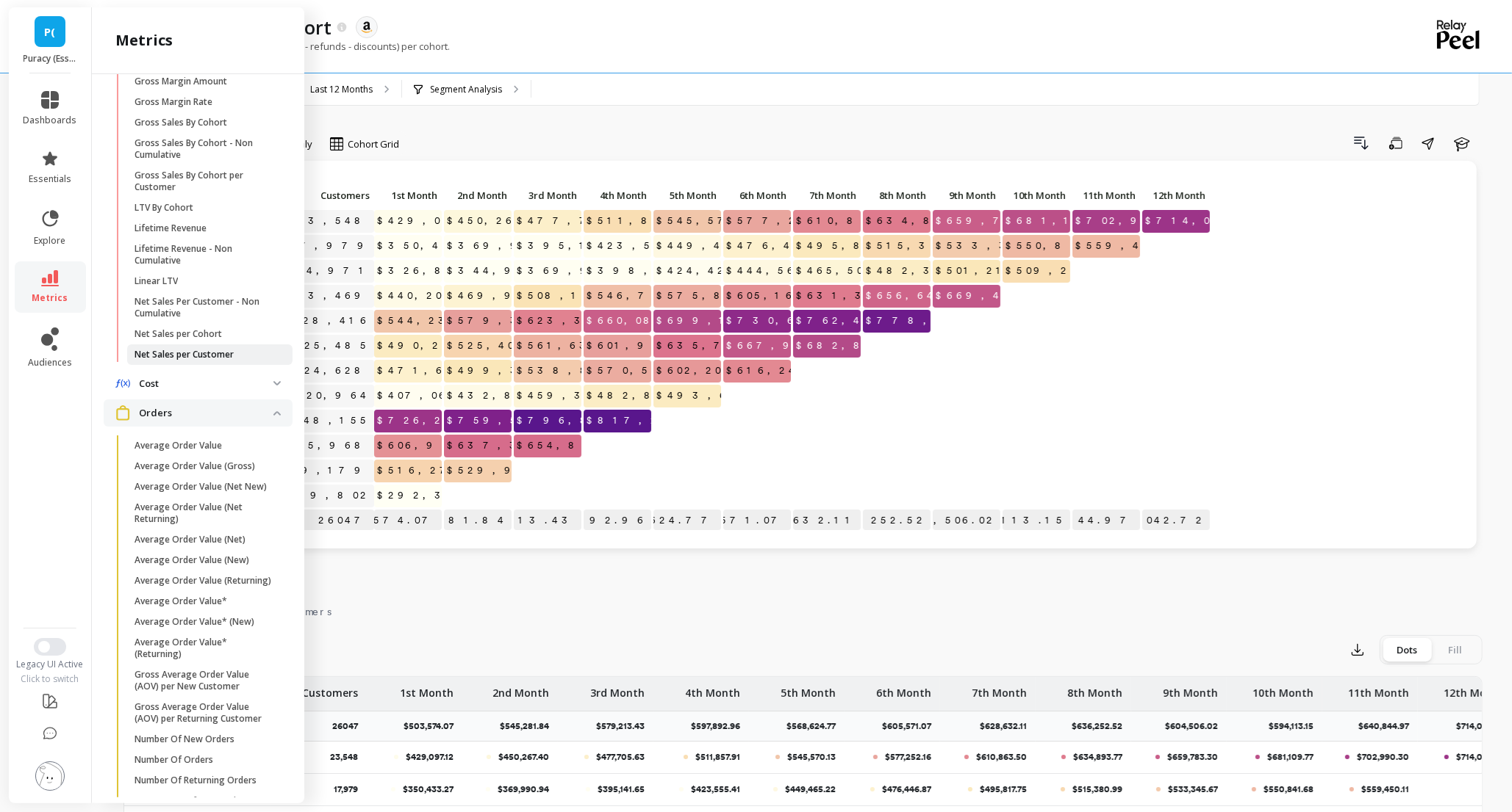
click at [206, 345] on link "Net Sales per Customer" at bounding box center [210, 354] width 165 height 20
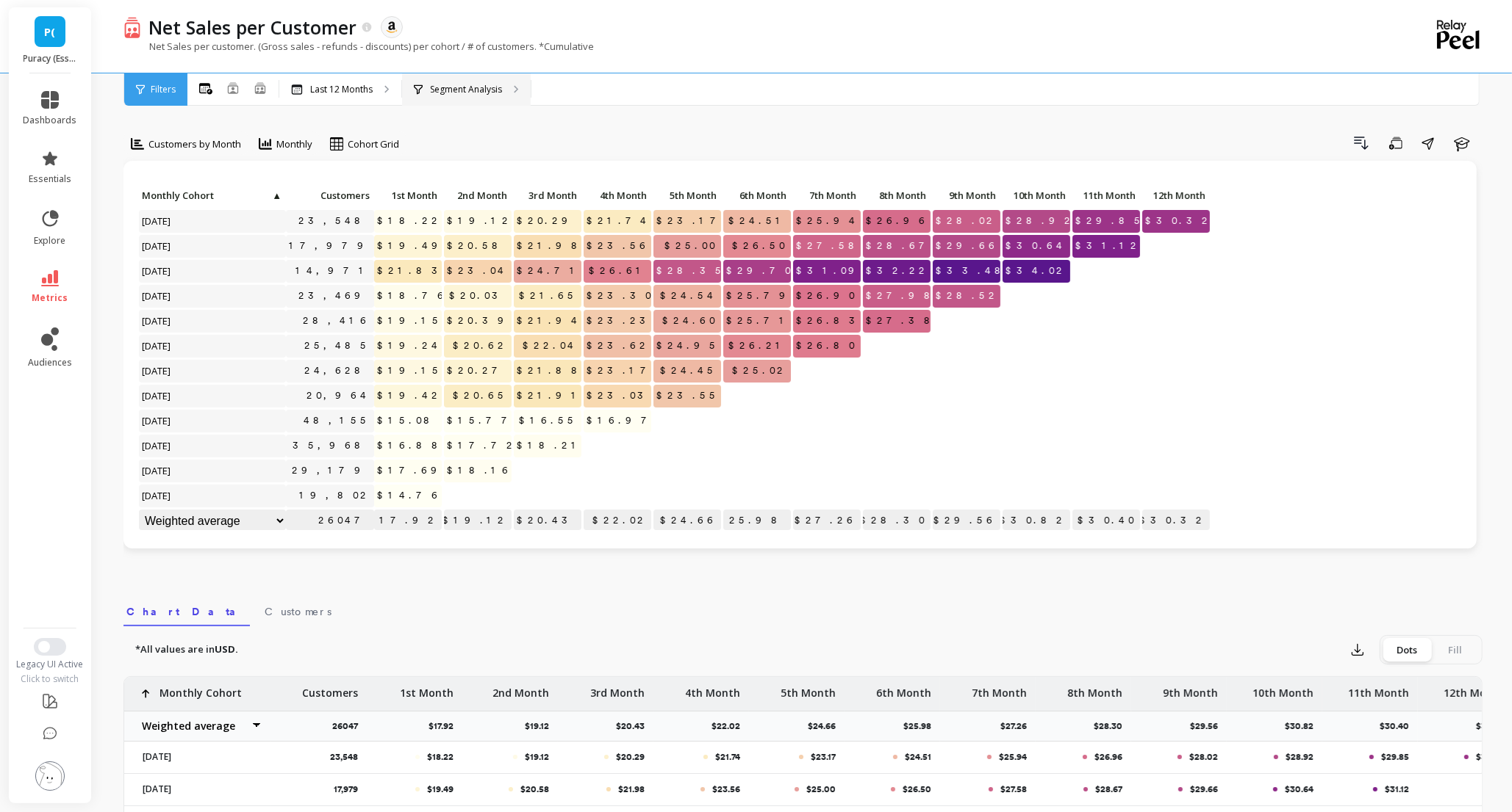
click at [478, 95] on div "Segment Analysis" at bounding box center [466, 89] width 129 height 33
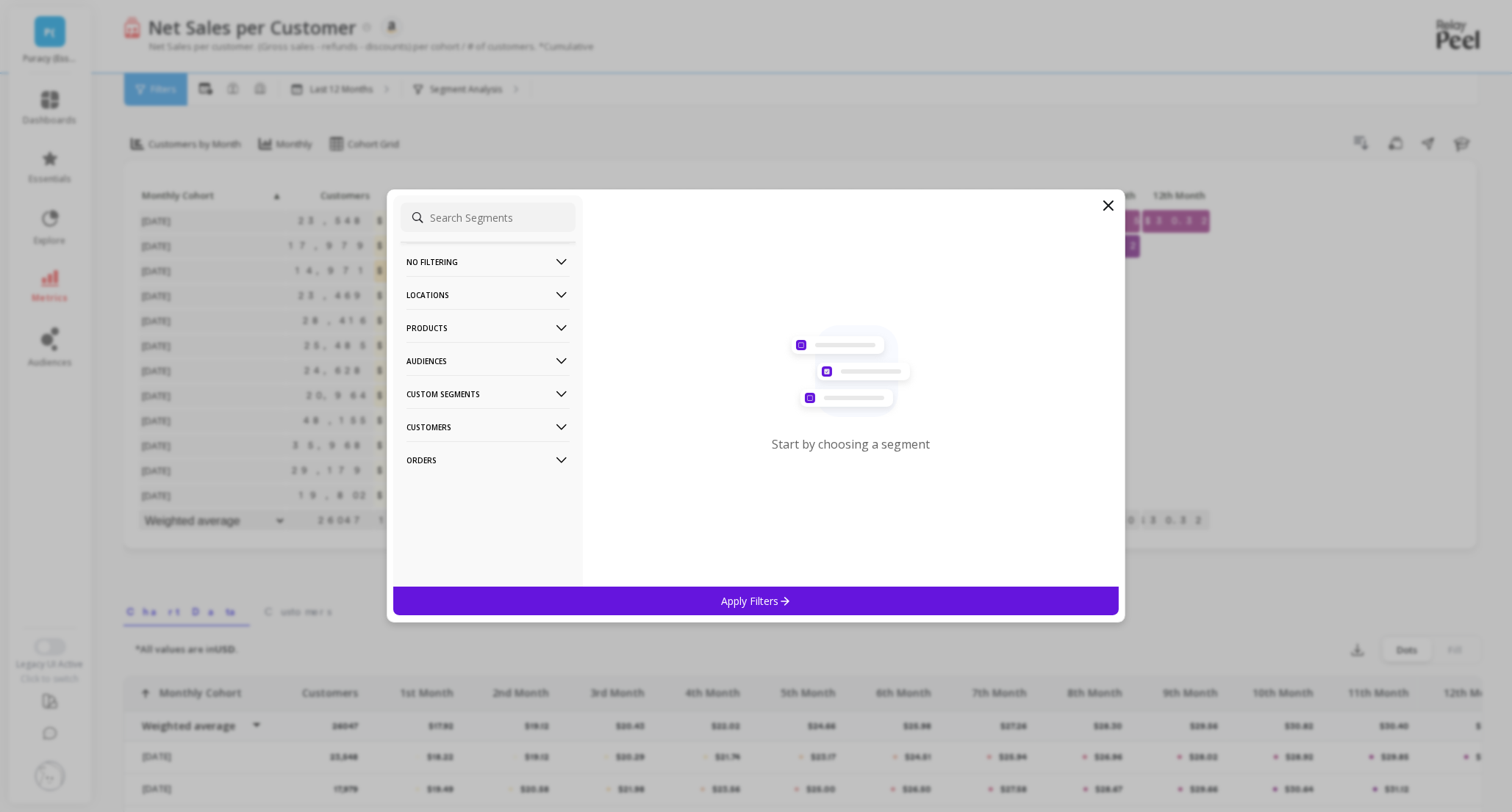
click at [553, 322] on icon at bounding box center [561, 328] width 16 height 16
click at [430, 349] on div "ASIN" at bounding box center [487, 356] width 175 height 23
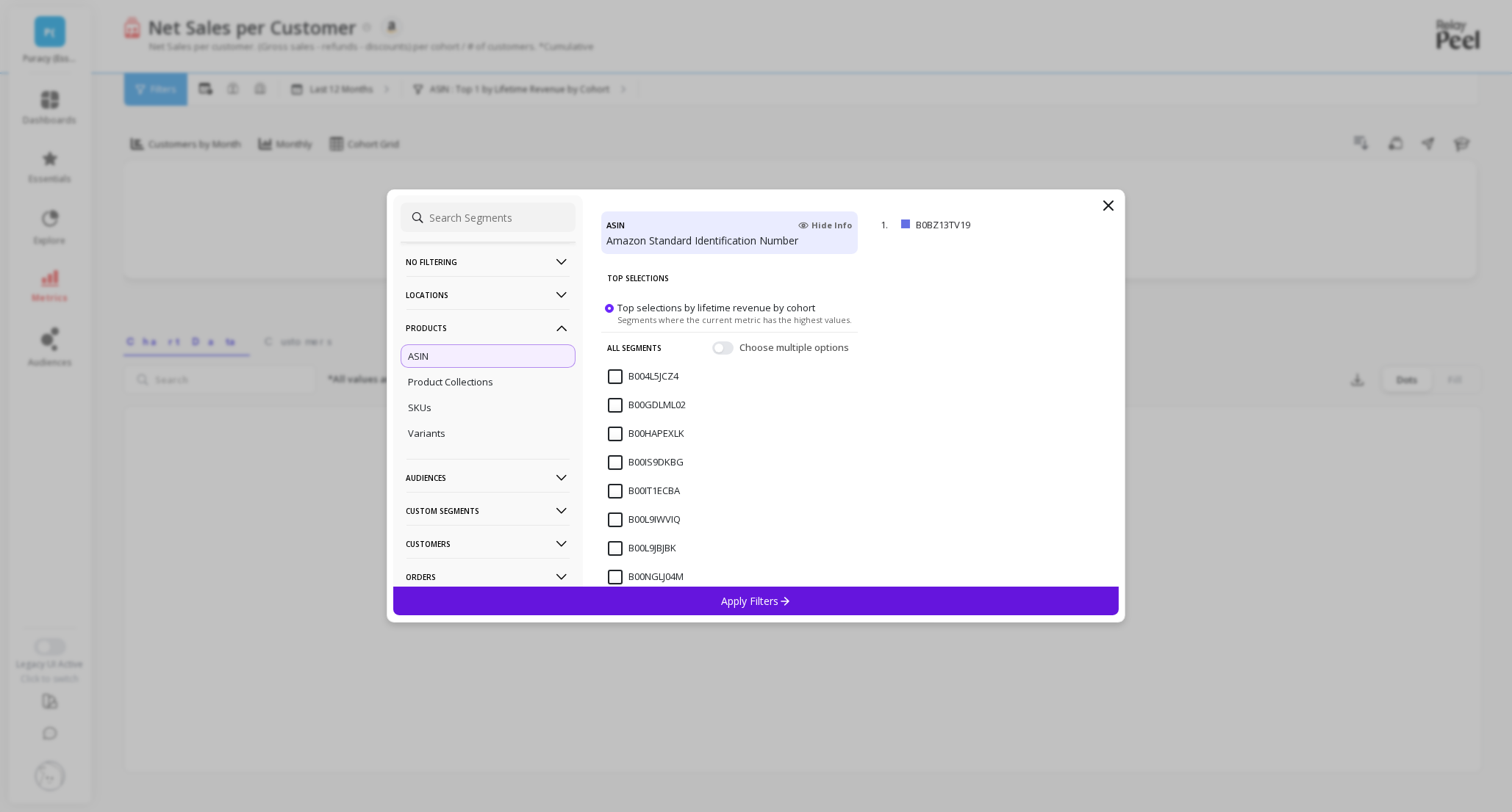
click at [762, 598] on p "Apply Filters" at bounding box center [756, 601] width 70 height 14
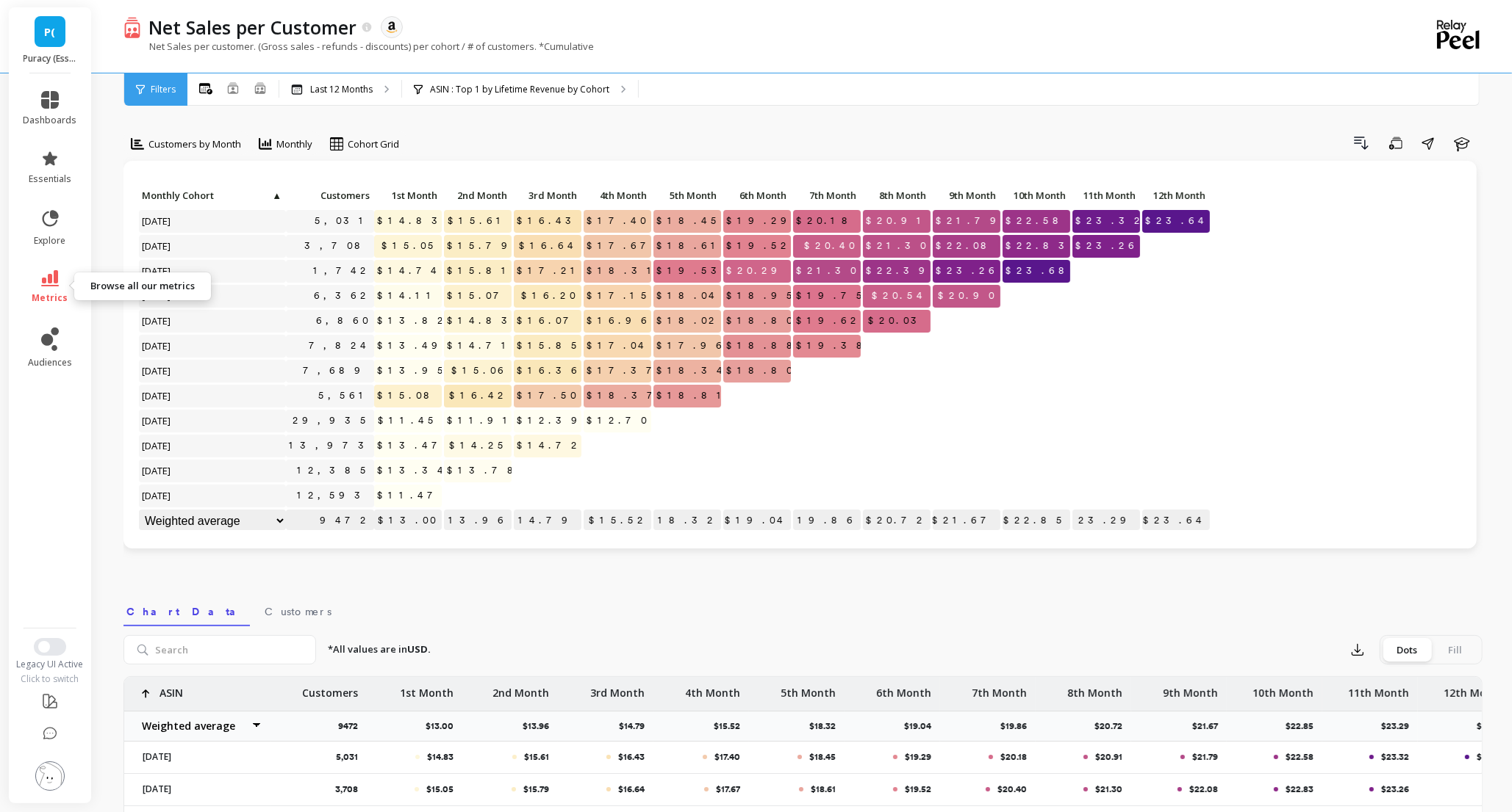
click at [57, 292] on span "metrics" at bounding box center [51, 298] width 36 height 12
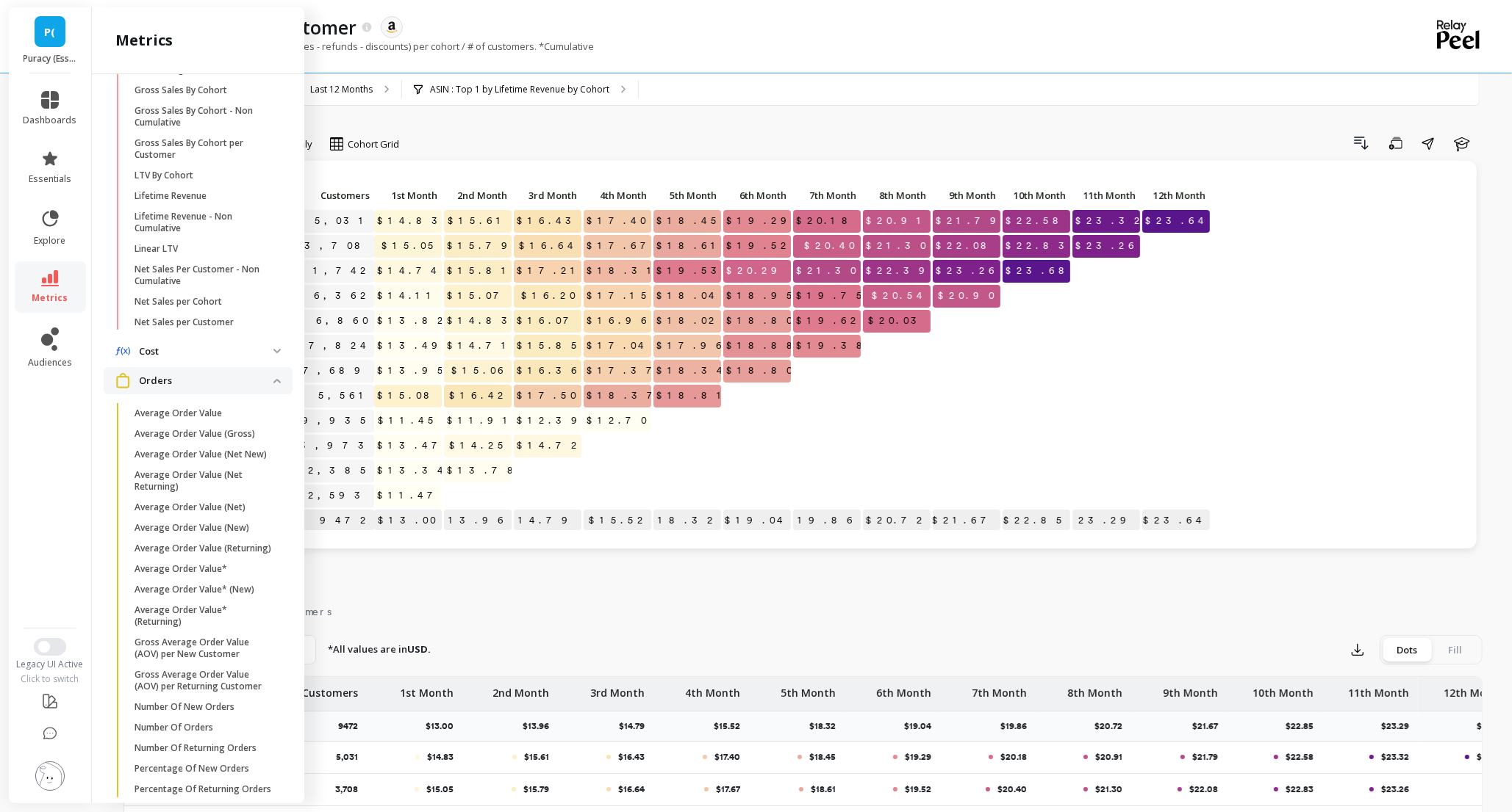
scroll to position [516, 0]
click at [193, 305] on p "Net Sales per Cohort" at bounding box center [177, 305] width 87 height 12
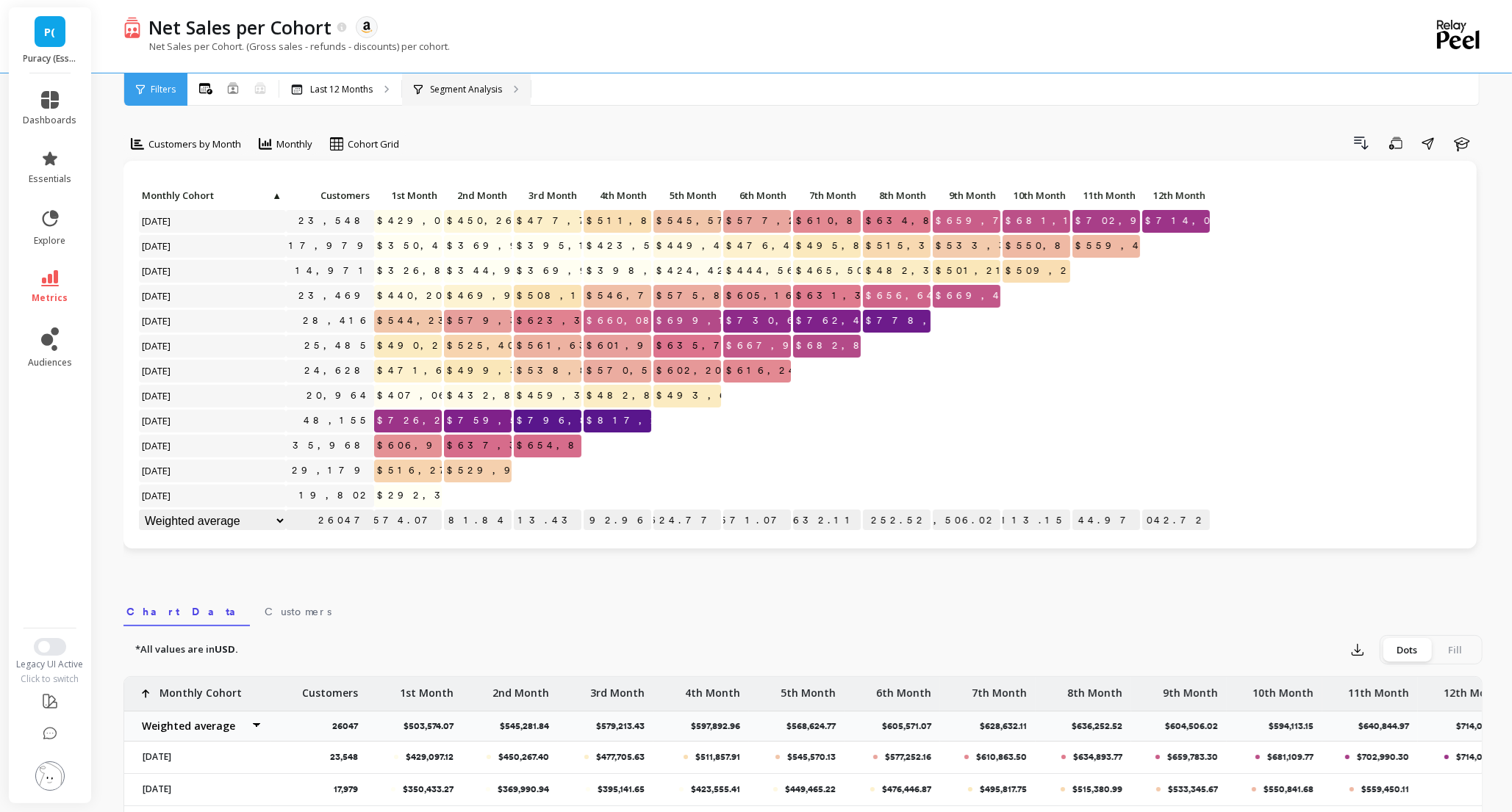
click at [501, 89] on p "Segment Analysis" at bounding box center [465, 90] width 72 height 12
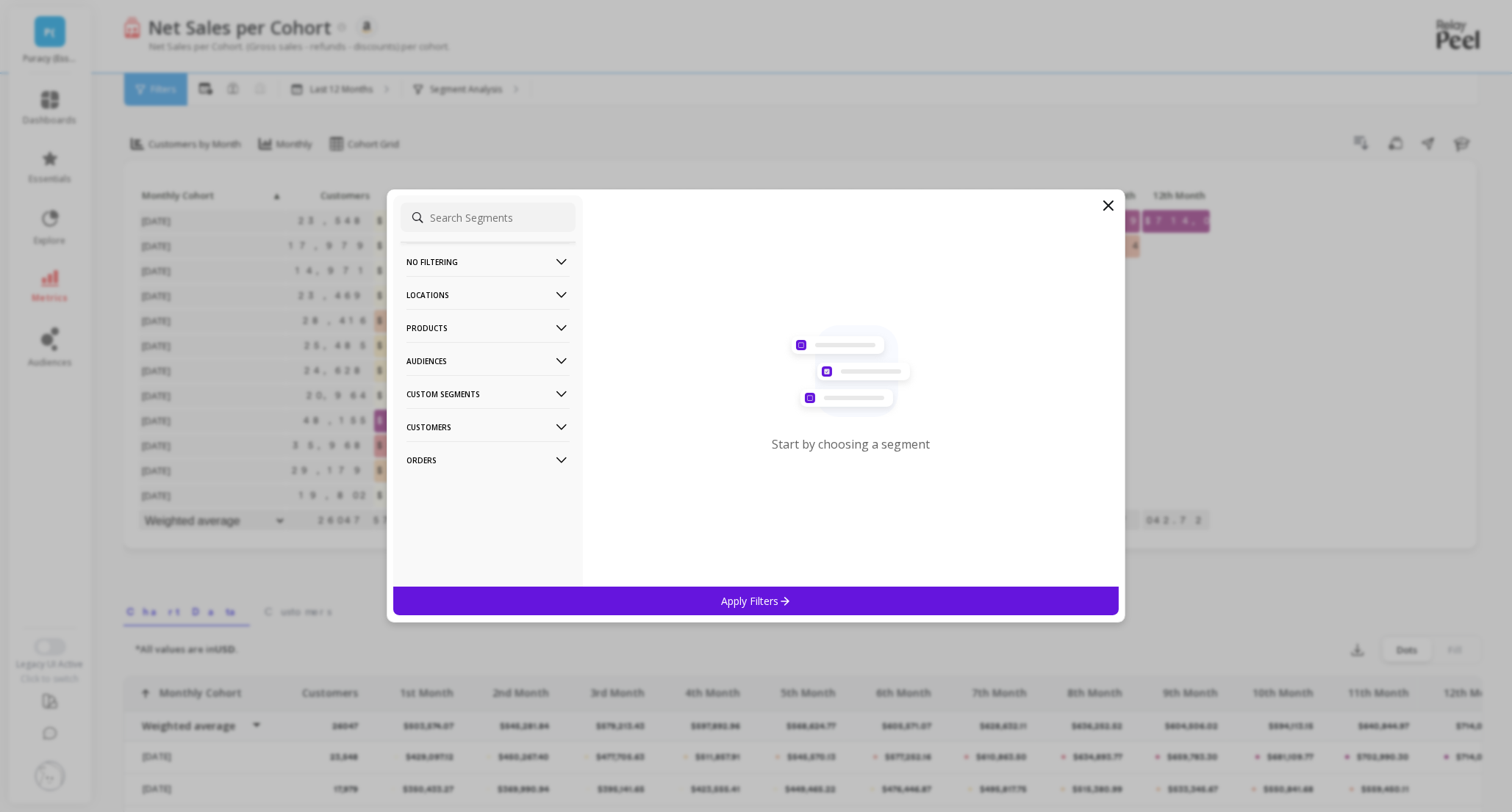
click at [530, 326] on p "Products" at bounding box center [487, 327] width 163 height 37
click at [436, 357] on div "ASIN" at bounding box center [487, 356] width 175 height 23
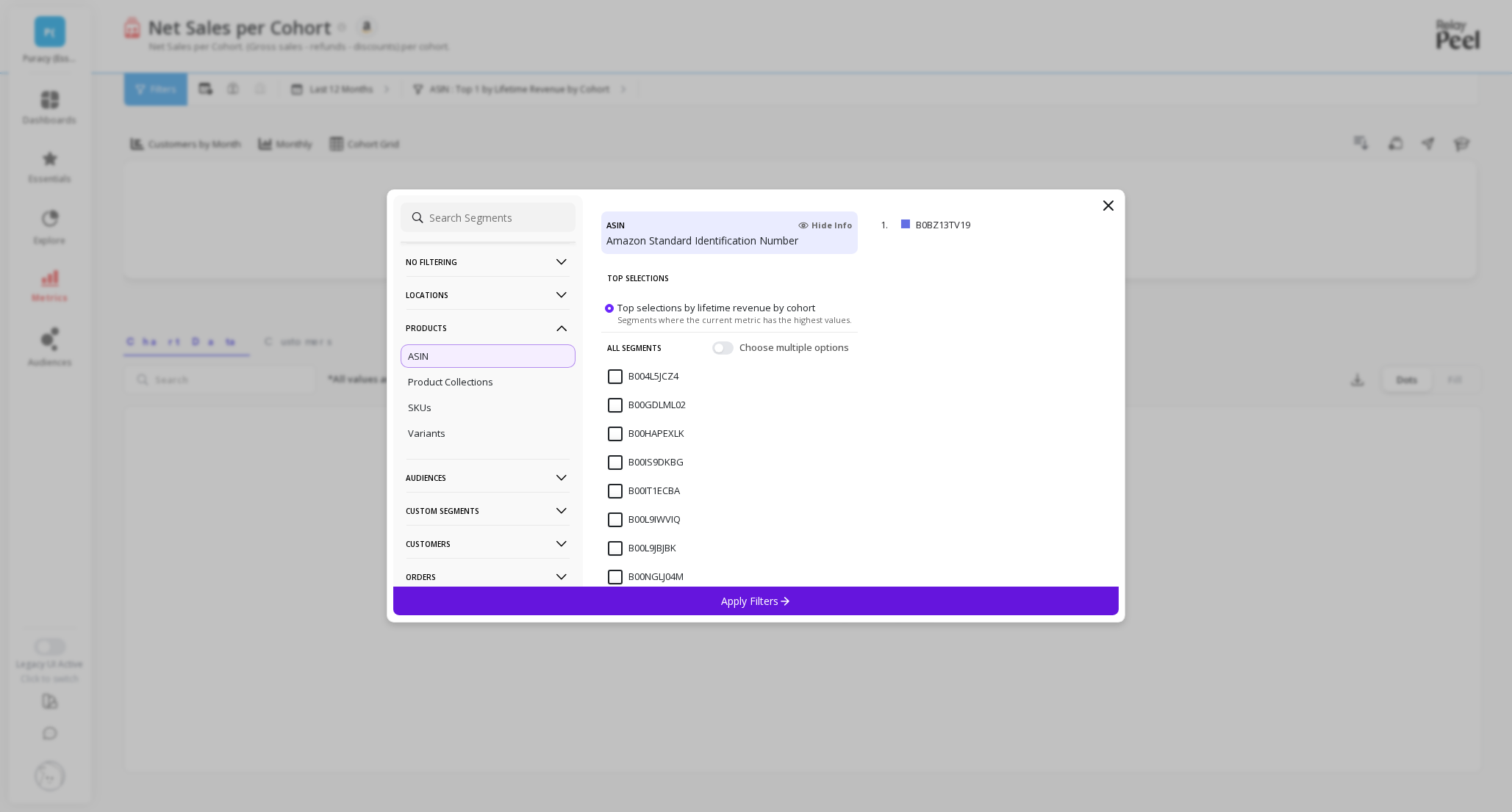
click at [803, 604] on div "Apply Filters" at bounding box center [756, 601] width 726 height 29
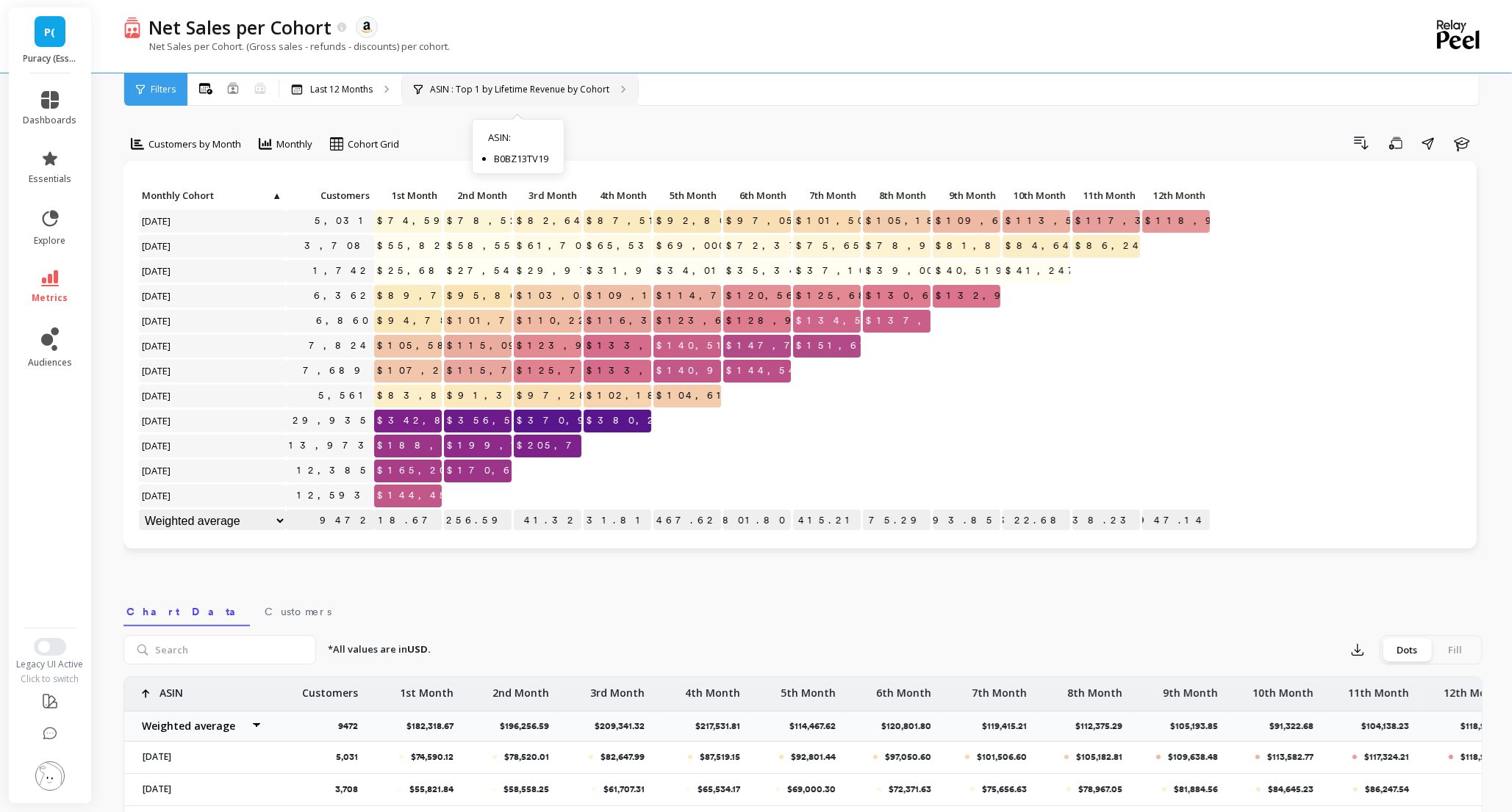
click at [471, 98] on div "ASIN : Top 1 by Lifetime Revenue by Cohort ASIN : B0BZ13TV19" at bounding box center [519, 89] width 236 height 33
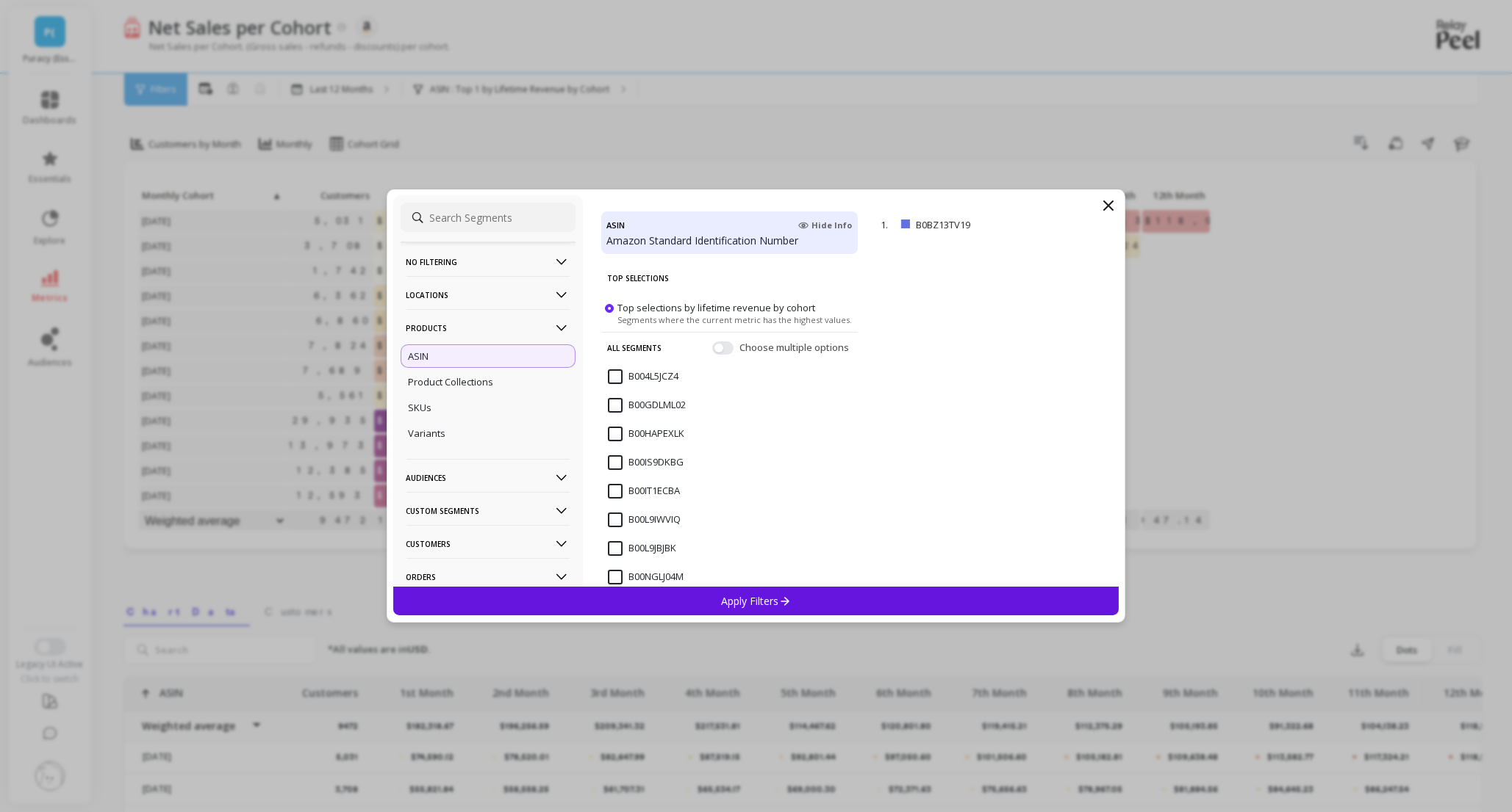
click at [464, 265] on p "No filtering" at bounding box center [487, 261] width 163 height 37
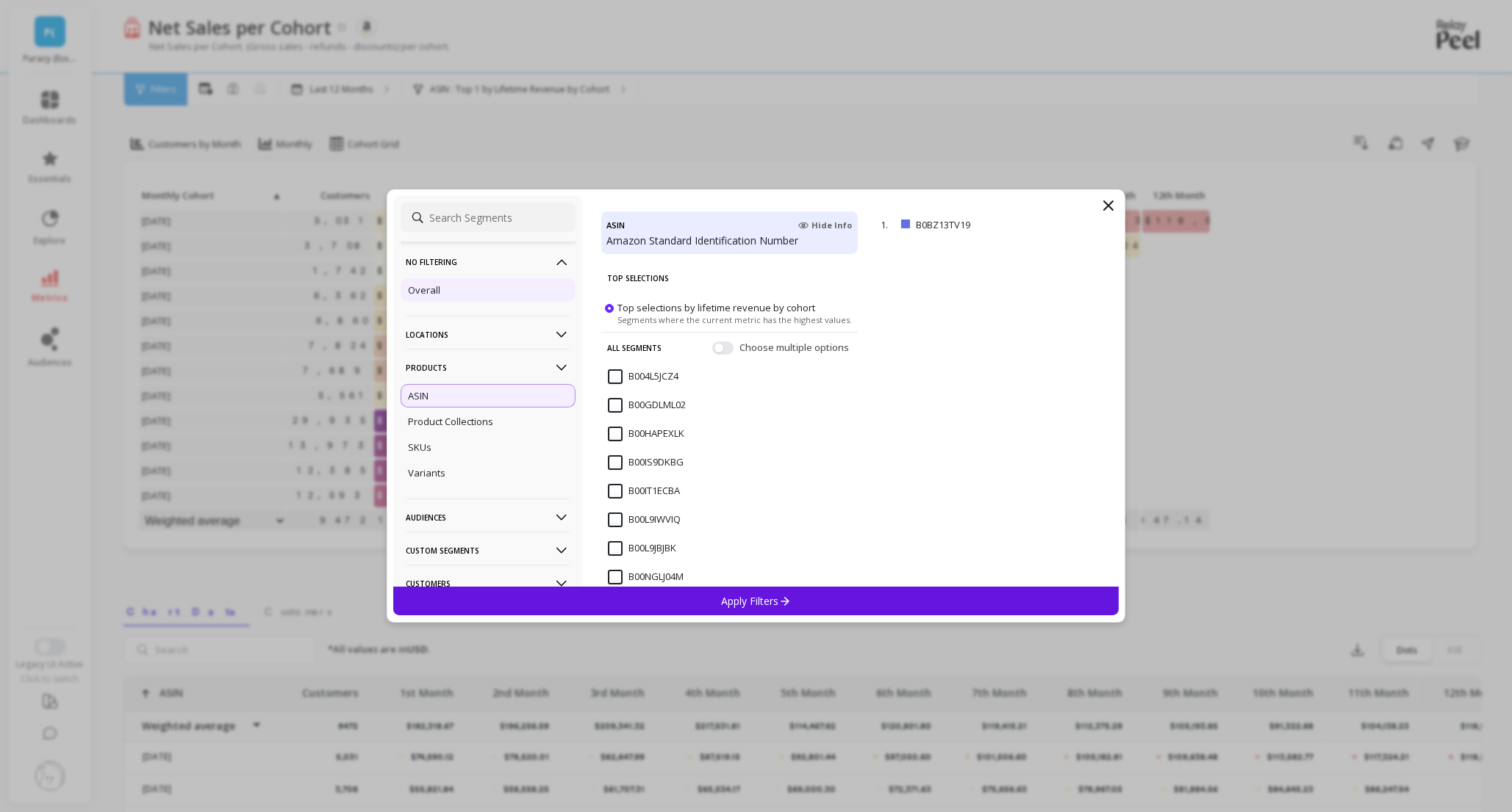
click at [435, 291] on p "Overall" at bounding box center [424, 289] width 33 height 13
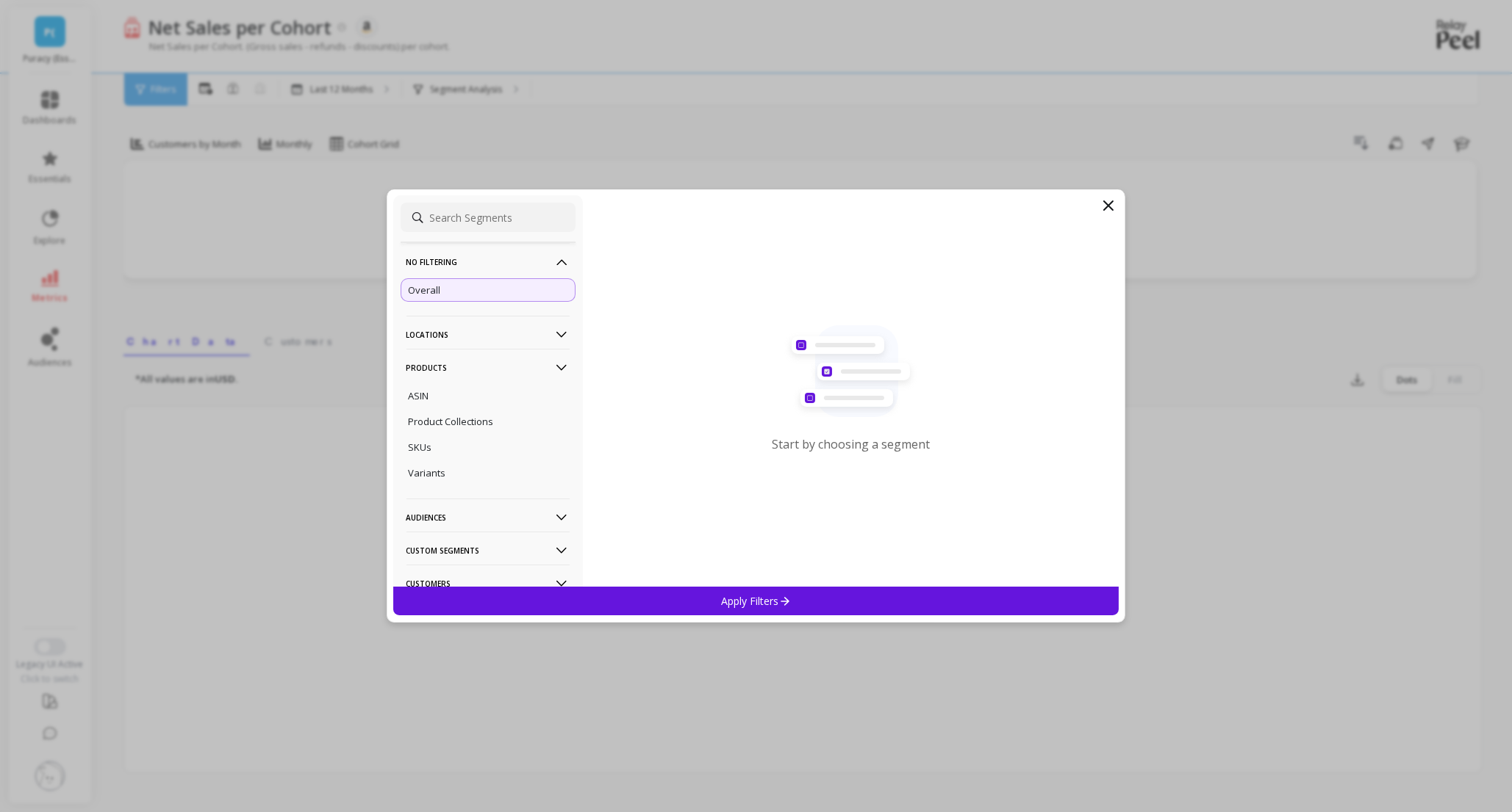
click at [752, 596] on p "Apply Filters" at bounding box center [756, 601] width 70 height 14
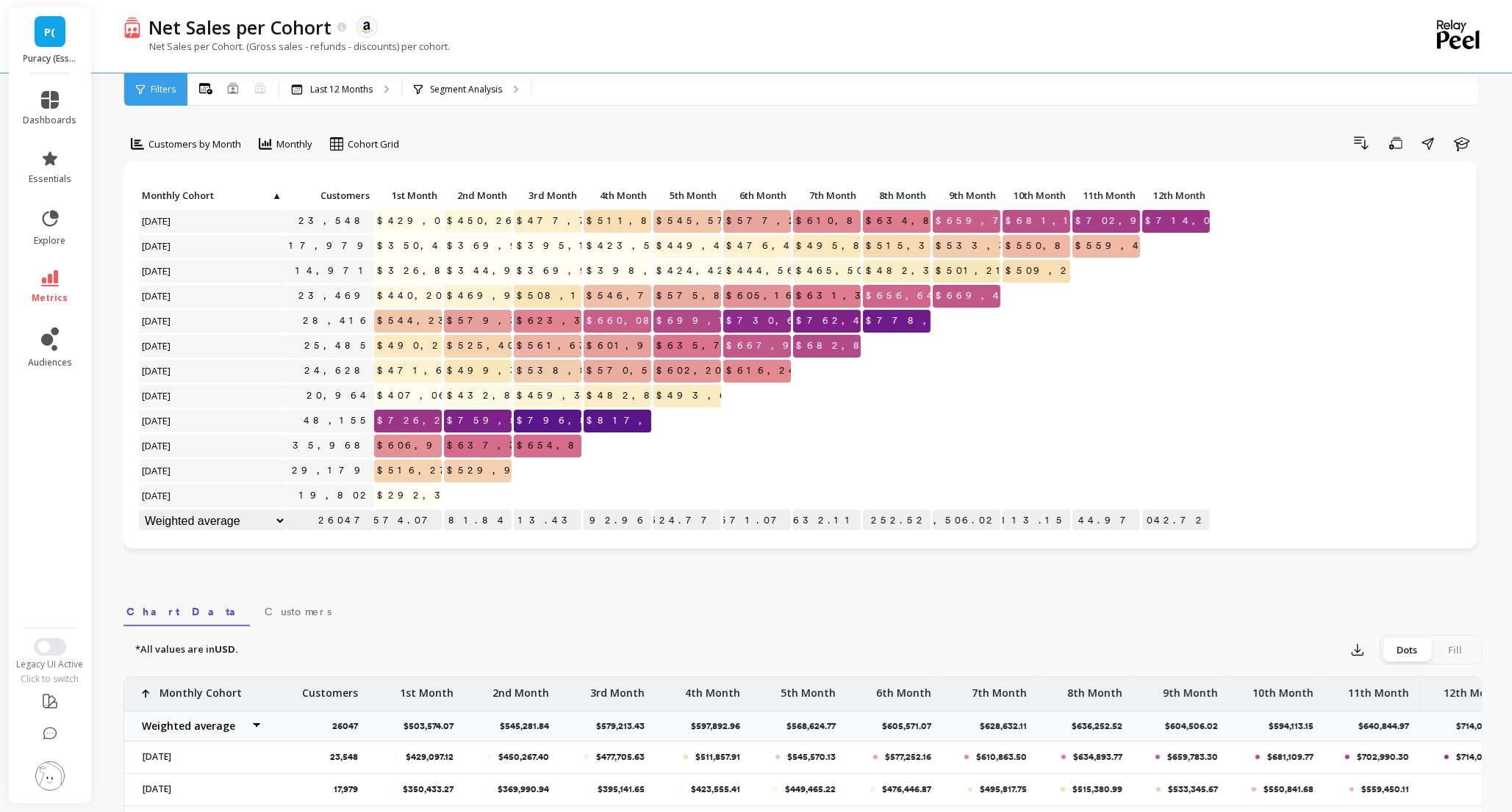
drag, startPoint x: 1213, startPoint y: 222, endPoint x: 1157, endPoint y: 221, distance: 56.0
click at [1157, 221] on div "Click to create an audience 23,548 $429,097.12 $450,267.40 $477,705.63 $511,857…" at bounding box center [800, 359] width 1323 height 349
click at [1219, 242] on div "Click to create an audience 23,548 $429,097.12 $450,267.40 $477,705.63 $511,857…" at bounding box center [800, 359] width 1323 height 349
drag, startPoint x: 650, startPoint y: 422, endPoint x: 602, endPoint y: 422, distance: 48.0
click at [601, 422] on span "$817,221.41" at bounding box center [648, 420] width 130 height 22
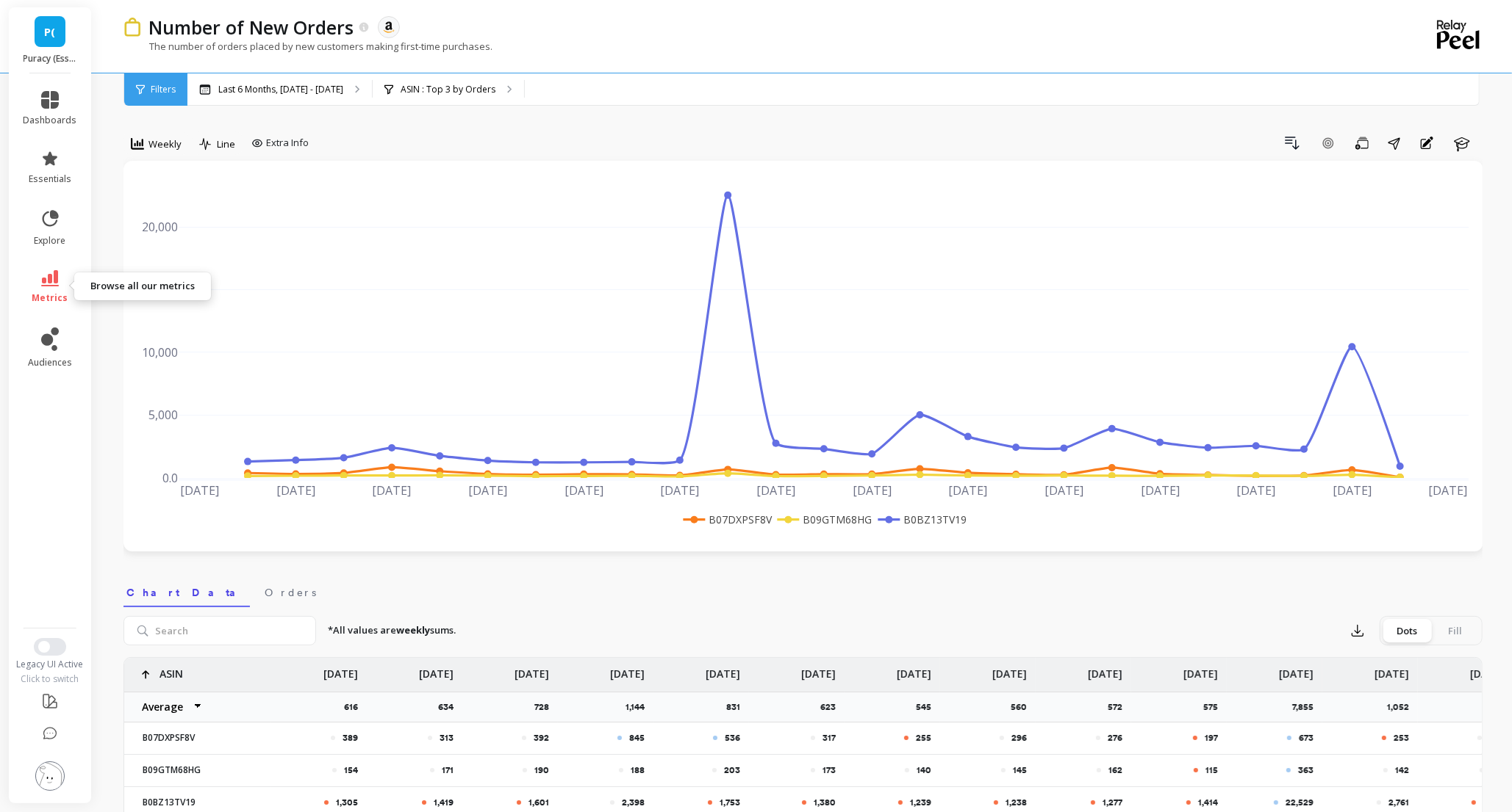
click at [53, 282] on icon at bounding box center [49, 278] width 17 height 16
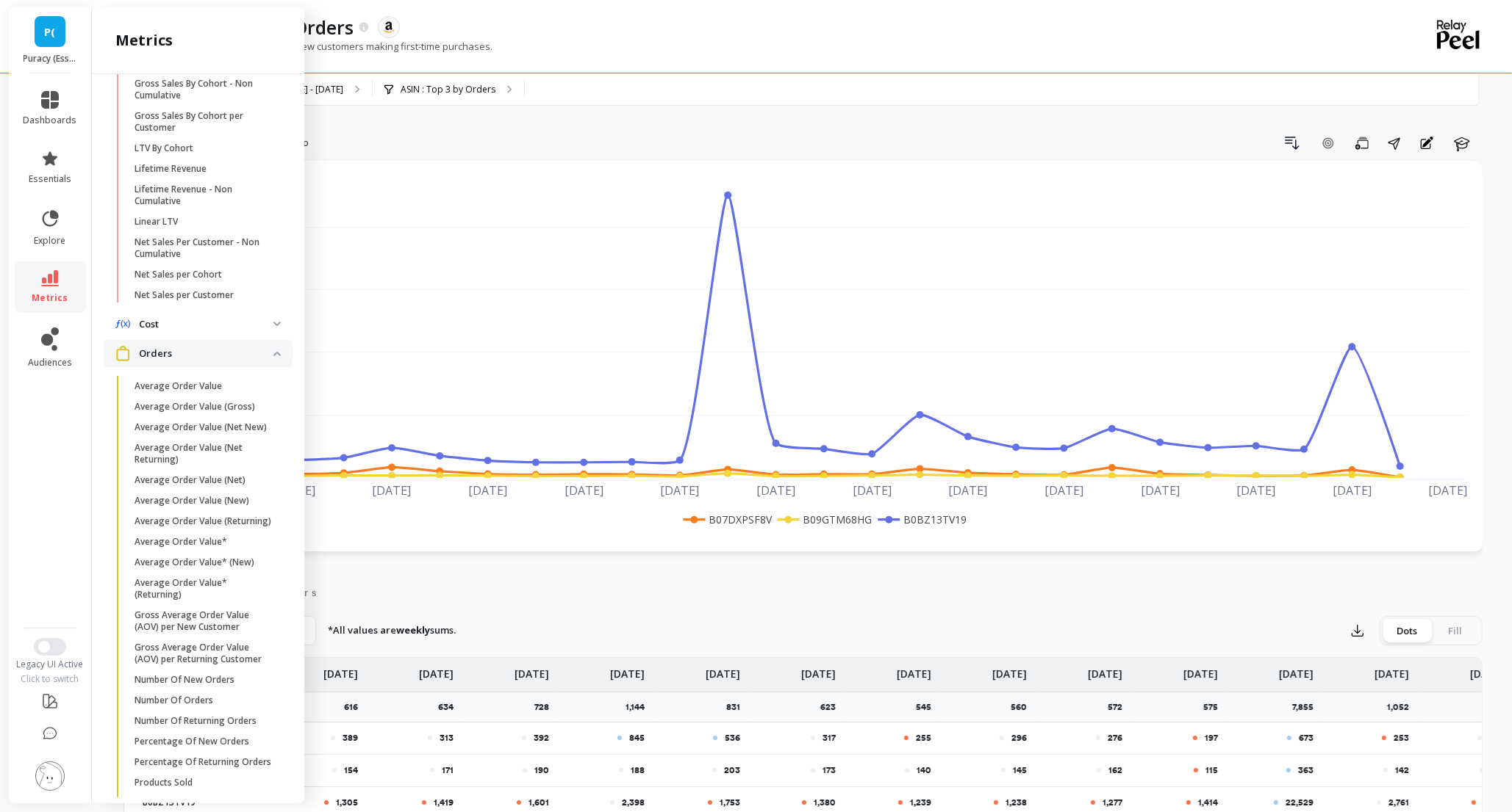
scroll to position [558, 0]
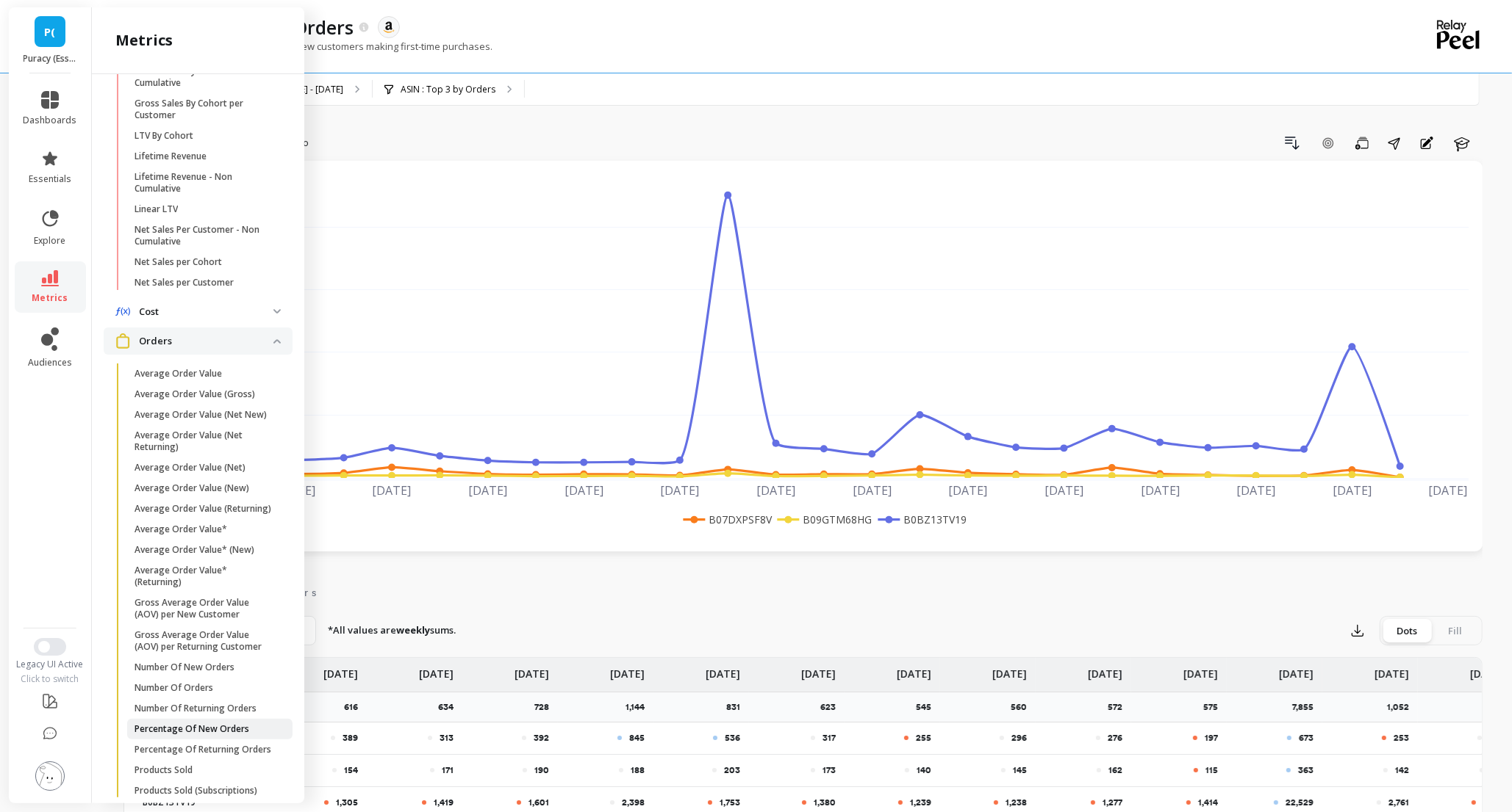
click at [180, 723] on p "Percentage Of New Orders" at bounding box center [191, 729] width 114 height 12
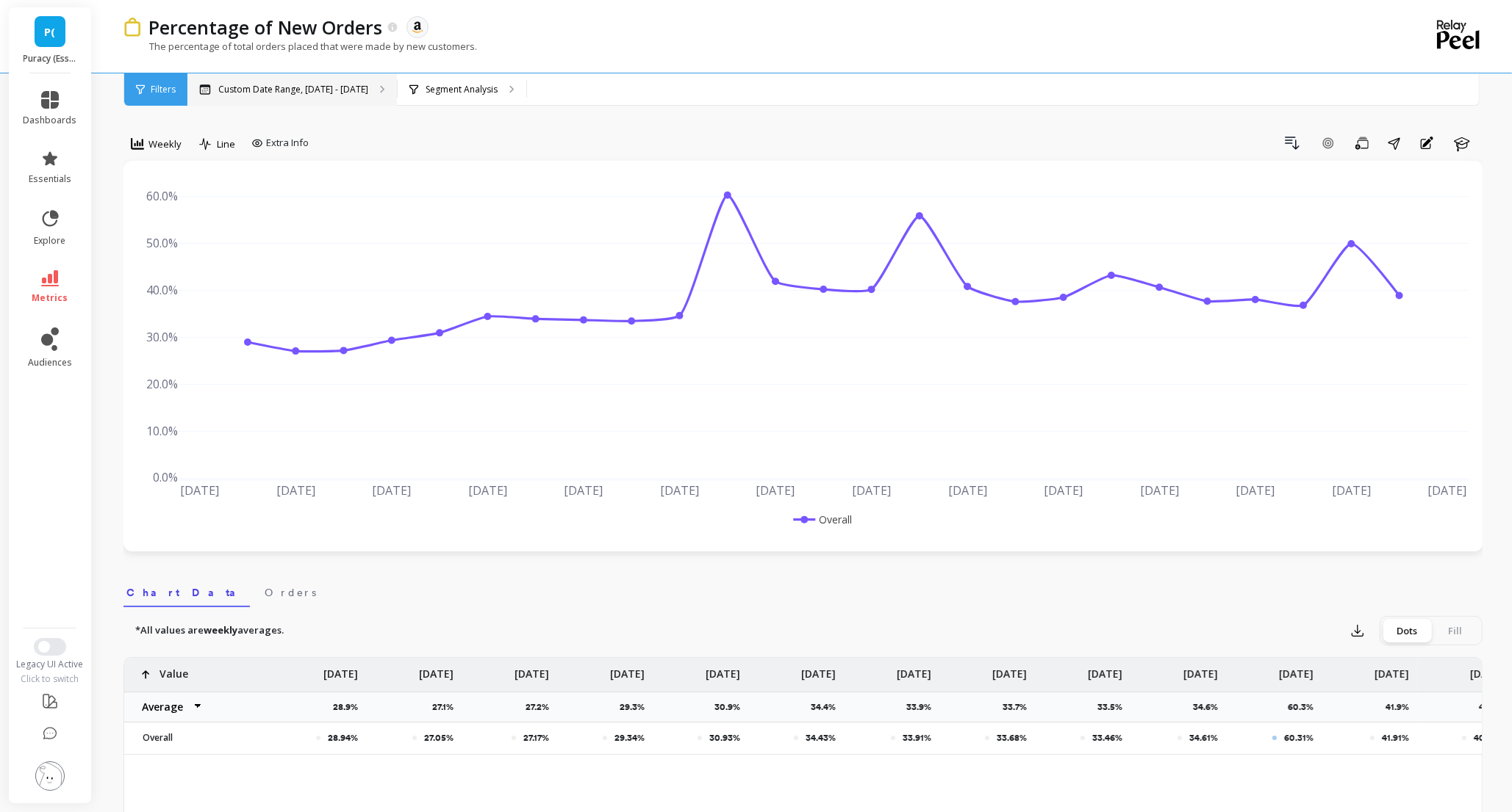
click at [316, 86] on p "Custom Date Range, [DATE] - [DATE]" at bounding box center [293, 90] width 150 height 12
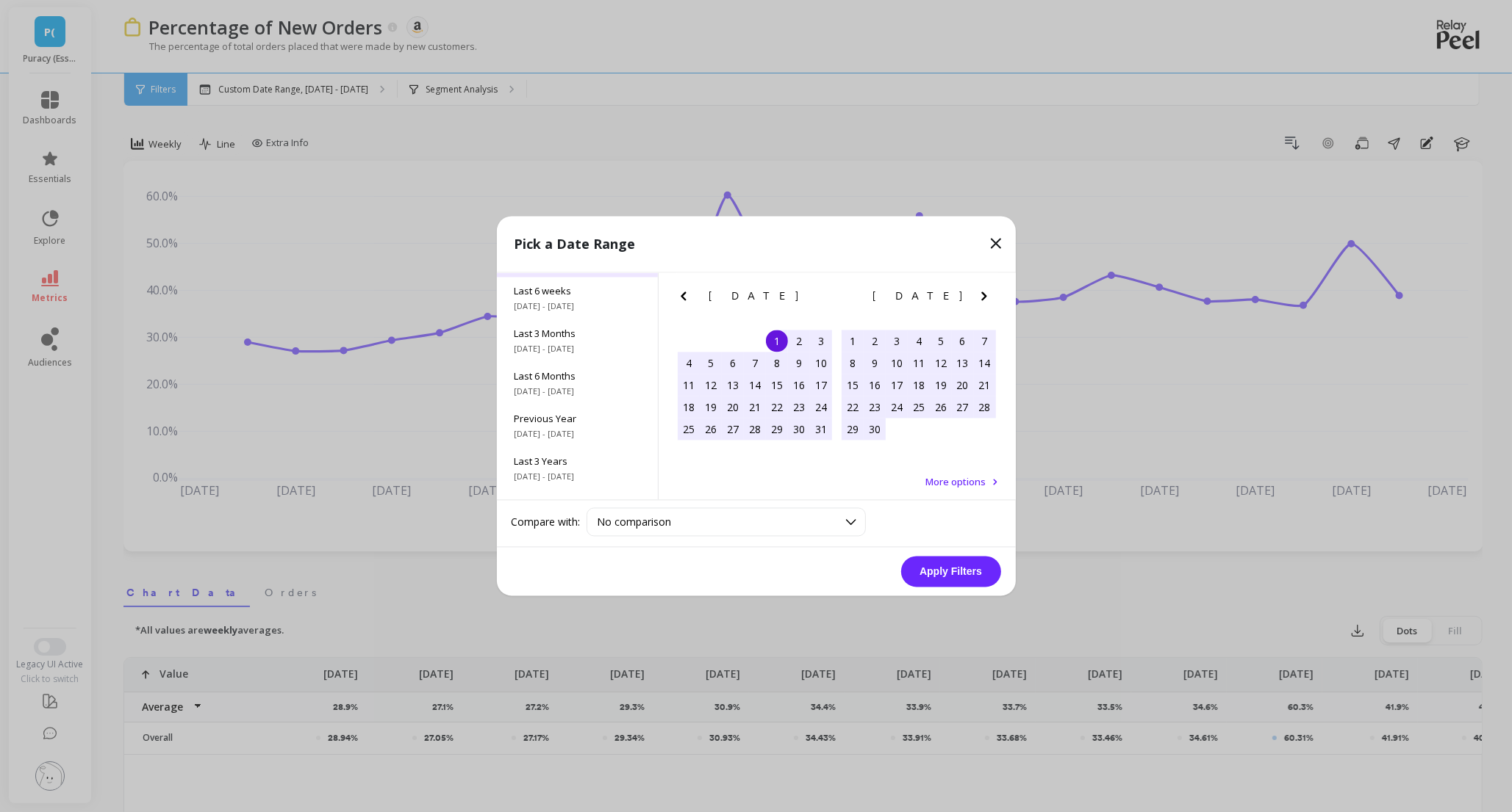
scroll to position [198, 0]
click at [585, 399] on span "1/1/2024 - 12/31/2024" at bounding box center [578, 403] width 126 height 12
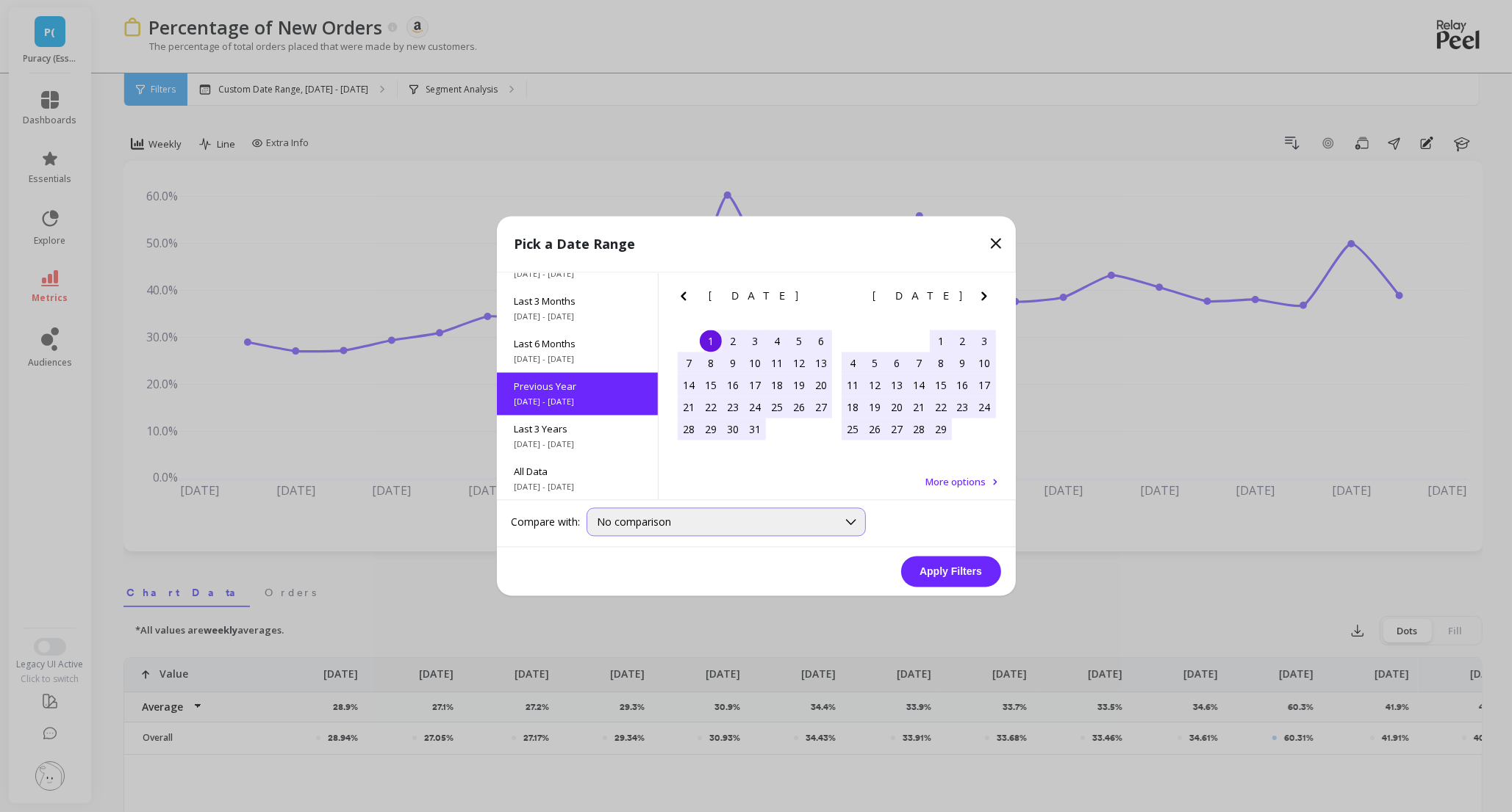
scroll to position [0, 0]
click at [943, 570] on button "Apply Filters" at bounding box center [951, 572] width 100 height 31
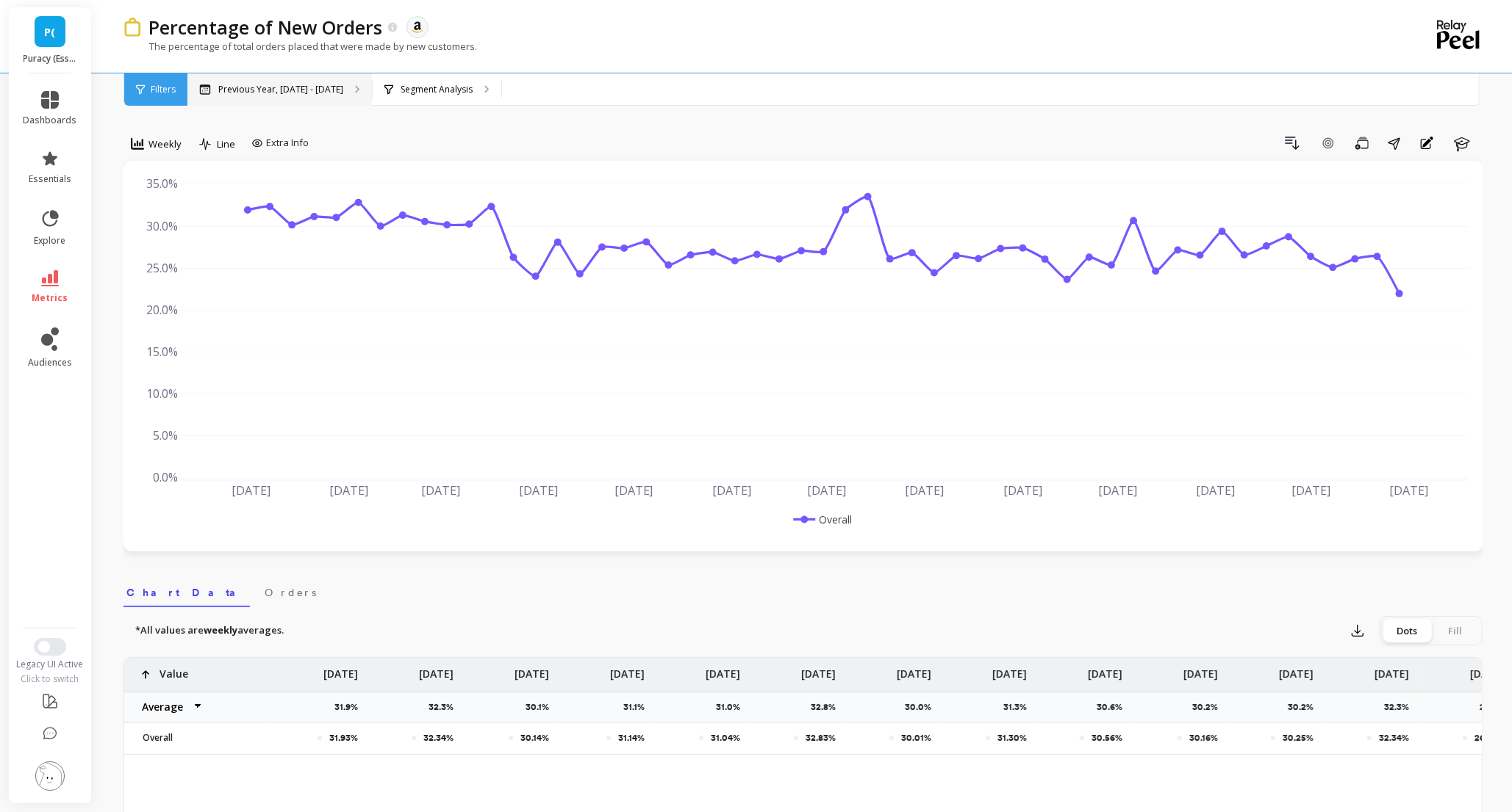
click at [243, 86] on p "Previous Year, Jan 1 - Dec 31" at bounding box center [280, 90] width 125 height 12
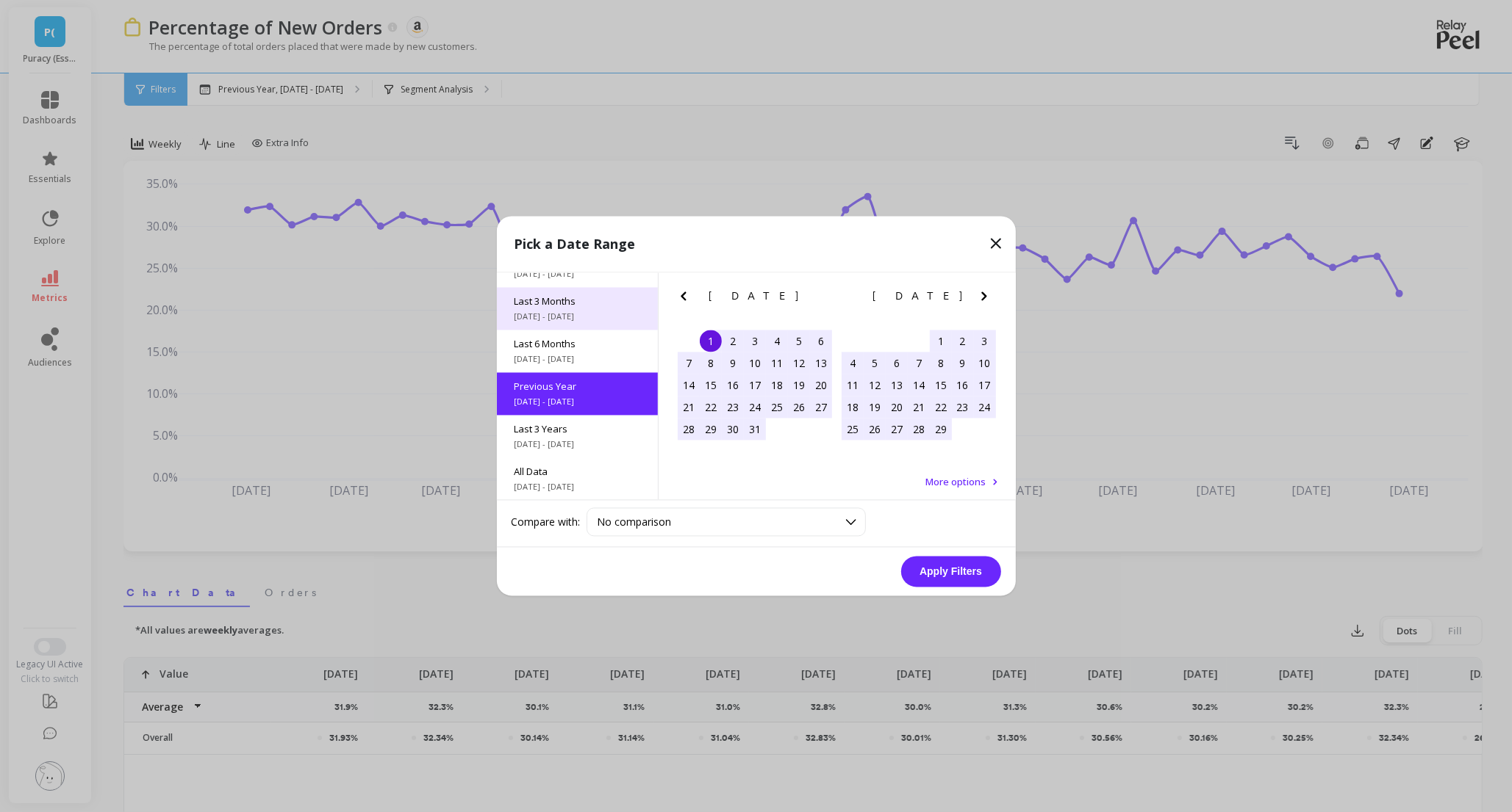
click at [578, 311] on span "8/1/2025 - 10/31/2025" at bounding box center [578, 317] width 126 height 12
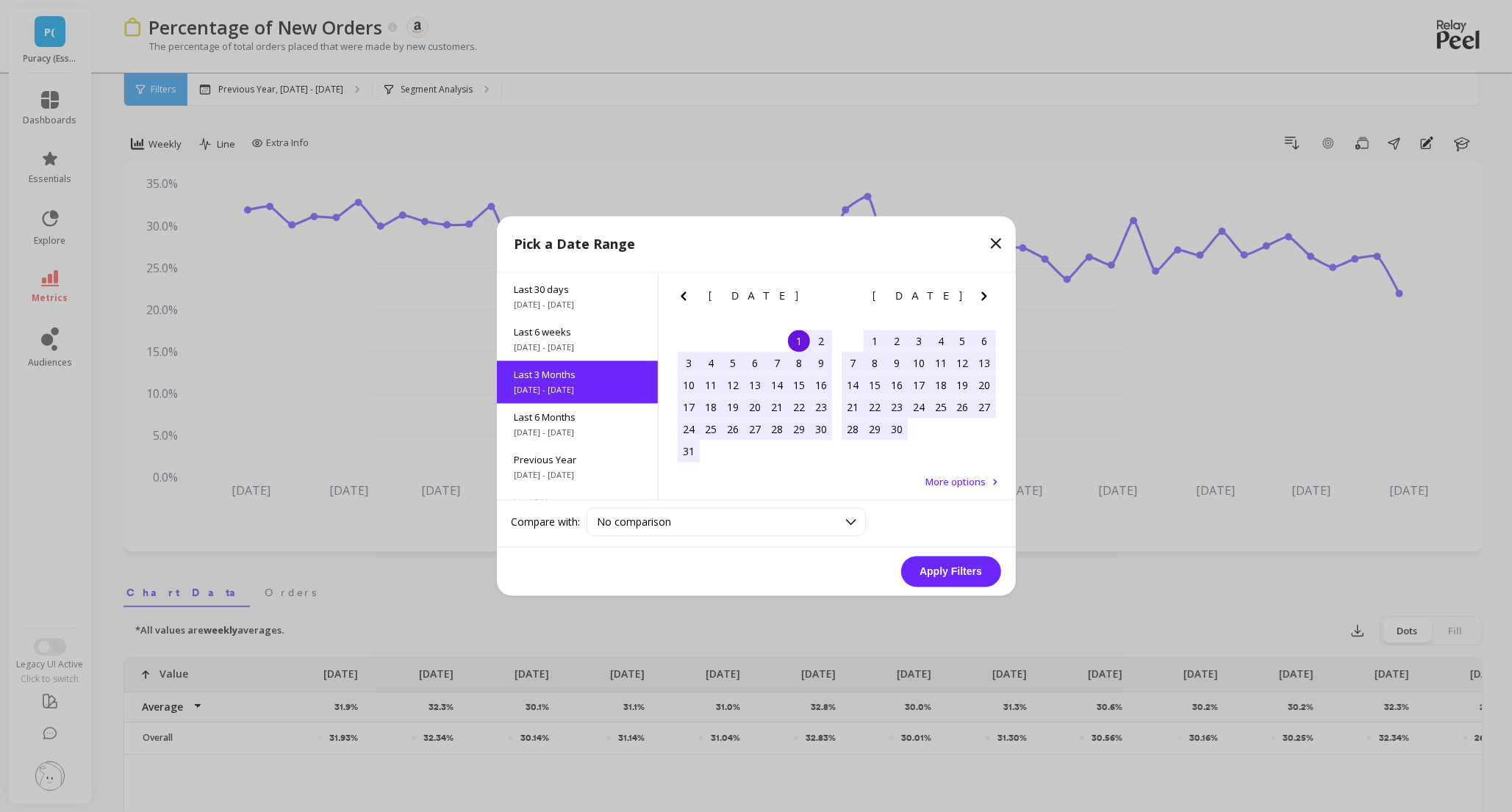
scroll to position [120, 0]
click at [952, 572] on button "Apply Filters" at bounding box center [951, 572] width 100 height 31
